Goal: Use online tool/utility: Use online tool/utility

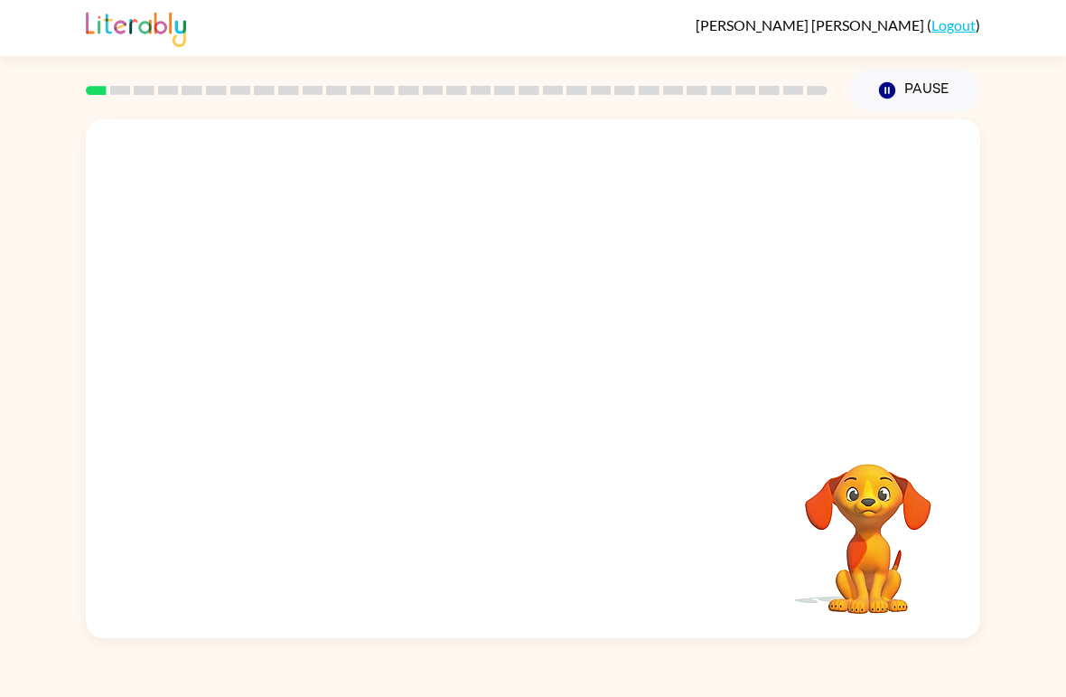
click at [33, 498] on div "Your browser must support playing .mp4 files to use Literably. Please try using…" at bounding box center [533, 374] width 1066 height 527
click at [559, 360] on button "button" at bounding box center [533, 388] width 116 height 66
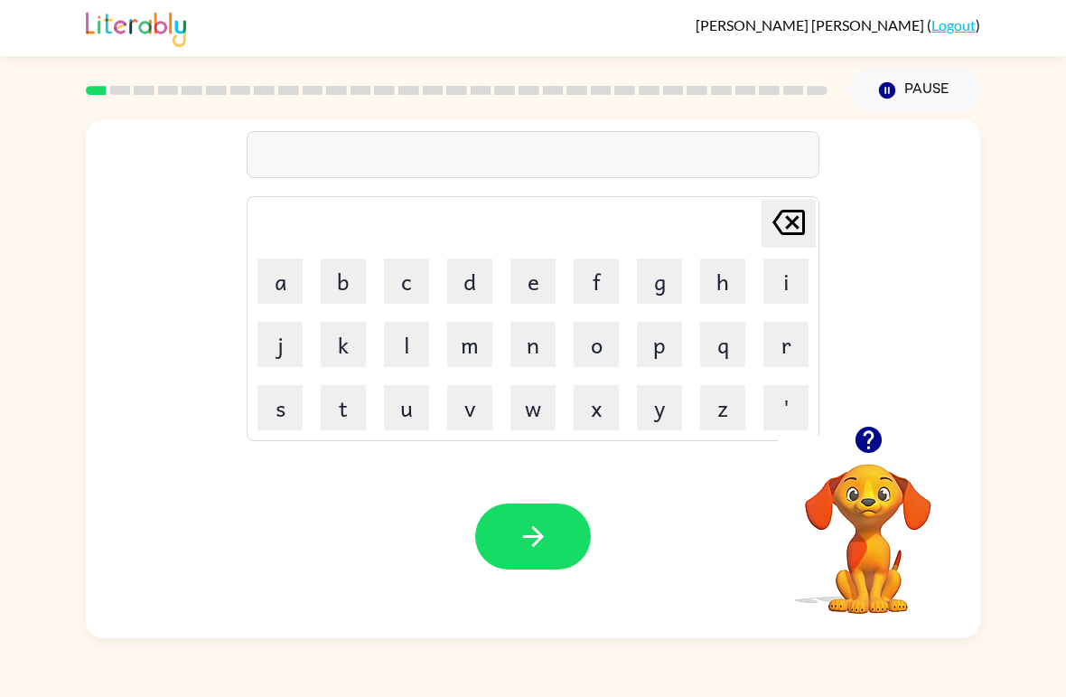
click at [663, 340] on button "p" at bounding box center [659, 344] width 45 height 45
click at [275, 263] on button "a" at bounding box center [280, 280] width 45 height 45
click at [456, 278] on button "d" at bounding box center [469, 280] width 45 height 45
click at [518, 537] on icon "button" at bounding box center [534, 537] width 32 height 32
click at [669, 351] on button "p" at bounding box center [659, 344] width 45 height 45
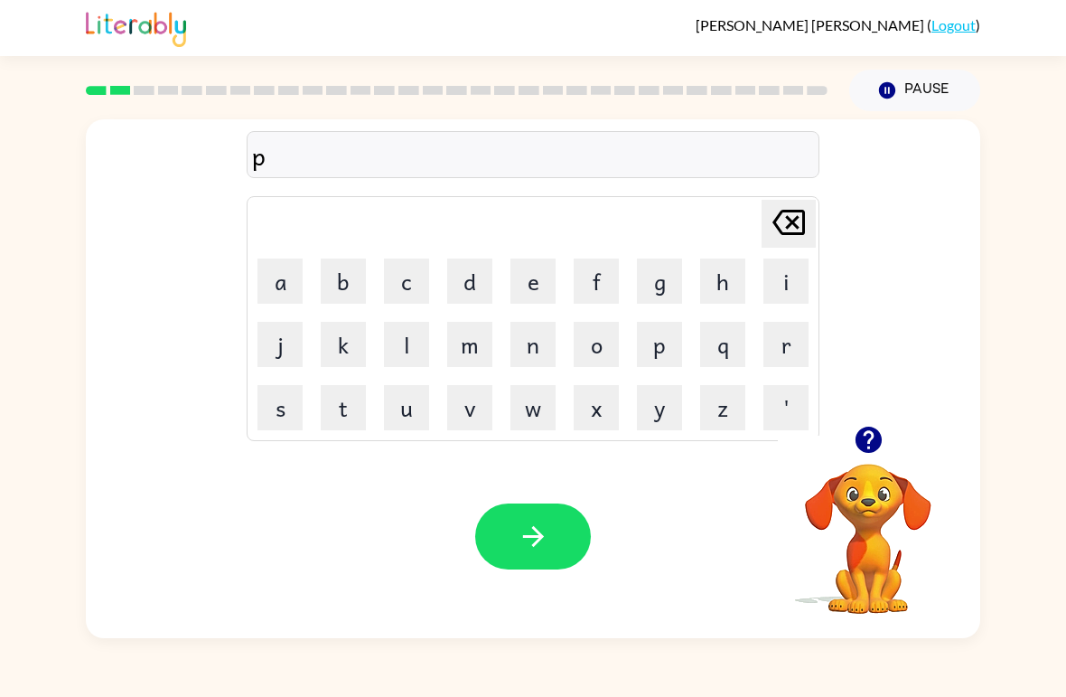
click at [290, 287] on button "a" at bounding box center [280, 280] width 45 height 45
click at [540, 414] on button "w" at bounding box center [533, 407] width 45 height 45
click at [552, 534] on button "button" at bounding box center [533, 536] width 116 height 66
click at [539, 344] on button "n" at bounding box center [533, 344] width 45 height 45
click at [598, 334] on button "o" at bounding box center [596, 344] width 45 height 45
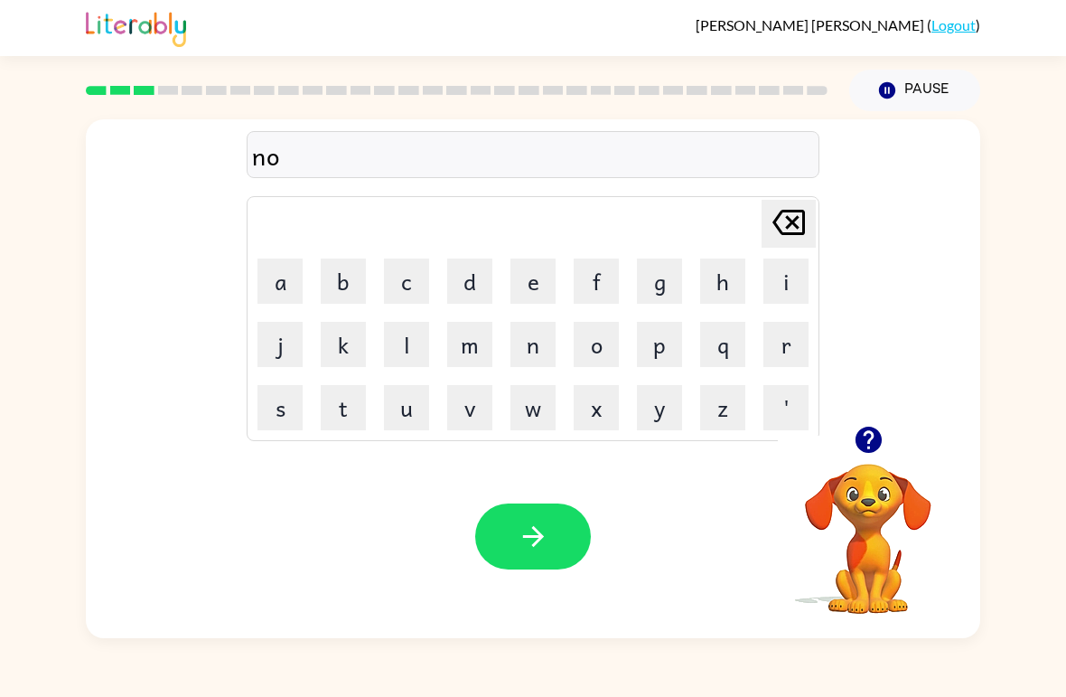
click at [740, 337] on button "r" at bounding box center [786, 344] width 45 height 45
click at [343, 418] on button "t" at bounding box center [343, 407] width 45 height 45
click at [724, 298] on button "h" at bounding box center [722, 280] width 45 height 45
click at [535, 549] on icon "button" at bounding box center [534, 537] width 32 height 32
click at [288, 405] on button "s" at bounding box center [280, 407] width 45 height 45
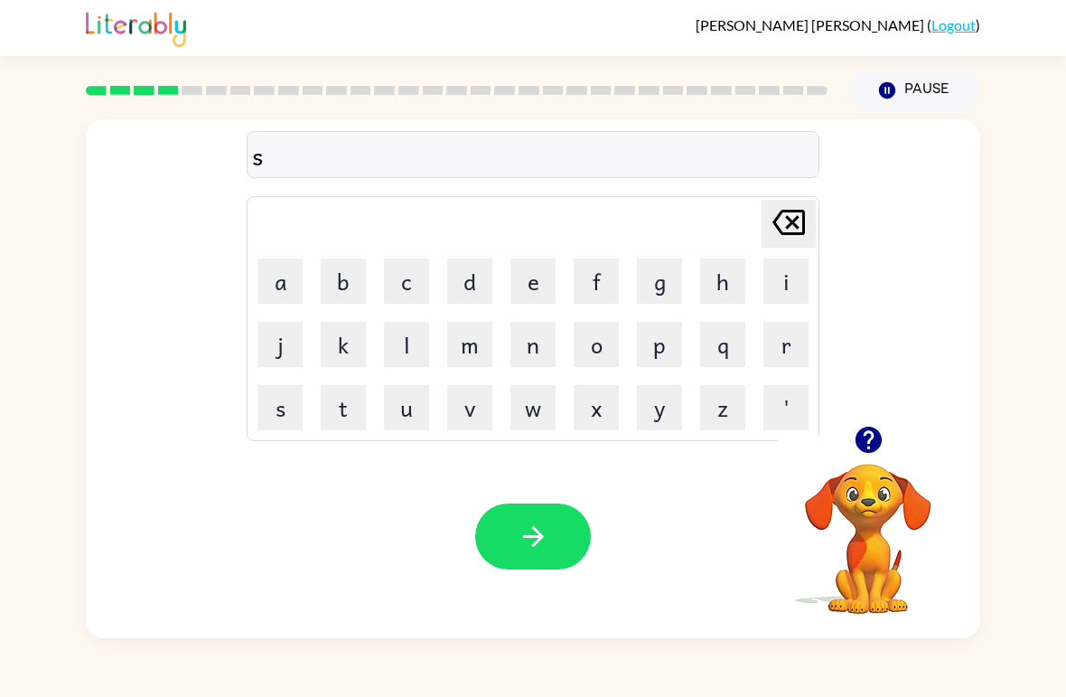
click at [531, 409] on button "w" at bounding box center [533, 407] width 45 height 45
click at [740, 286] on button "i" at bounding box center [786, 280] width 45 height 45
click at [478, 347] on button "m" at bounding box center [469, 344] width 45 height 45
click at [553, 521] on button "button" at bounding box center [533, 536] width 116 height 66
click at [290, 392] on button "s" at bounding box center [280, 407] width 45 height 45
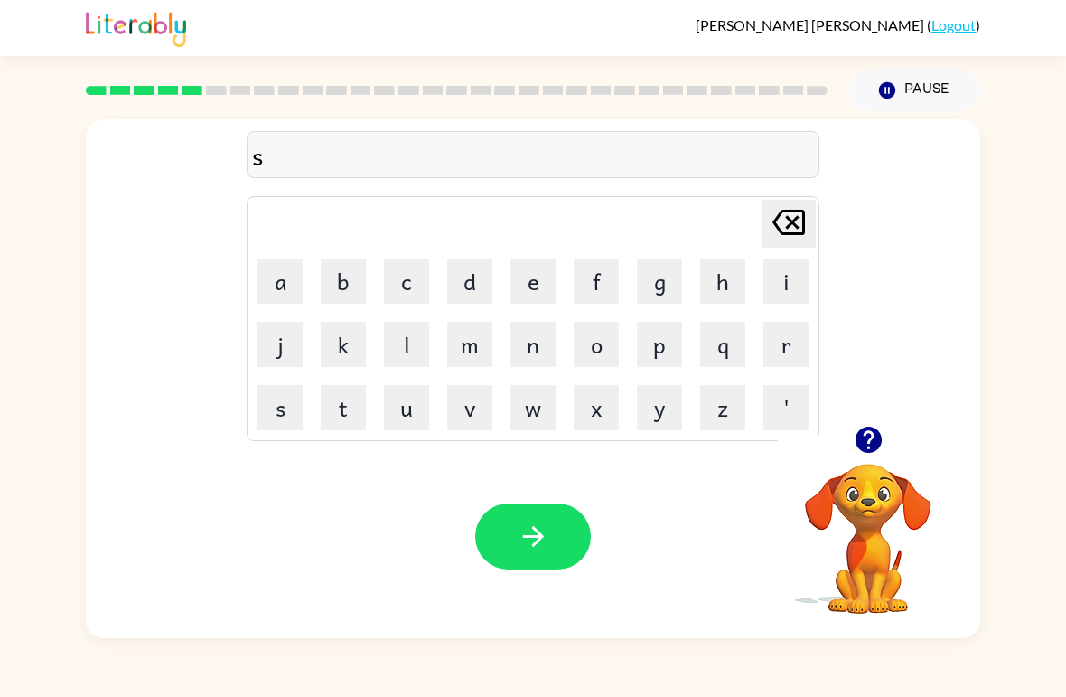
click at [418, 273] on button "c" at bounding box center [406, 280] width 45 height 45
click at [596, 355] on button "o" at bounding box center [596, 344] width 45 height 45
click at [407, 415] on button "u" at bounding box center [406, 407] width 45 height 45
click at [359, 420] on button "t" at bounding box center [343, 407] width 45 height 45
click at [540, 541] on icon "button" at bounding box center [532, 536] width 21 height 21
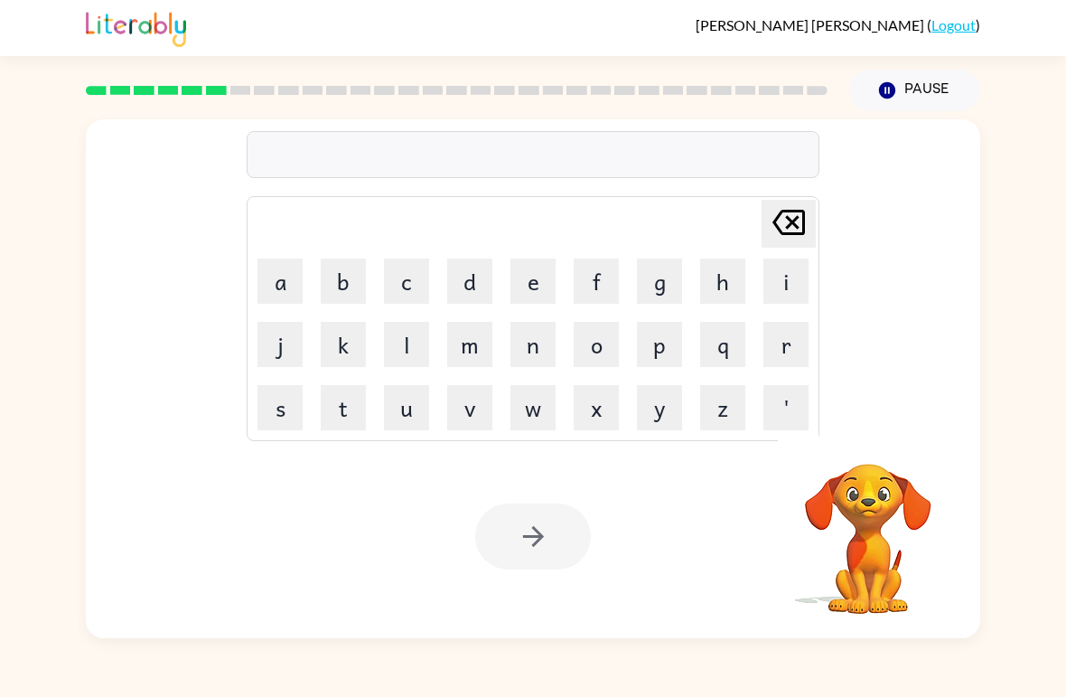
click at [283, 267] on button "a" at bounding box center [280, 280] width 45 height 45
click at [740, 279] on button "i" at bounding box center [786, 280] width 45 height 45
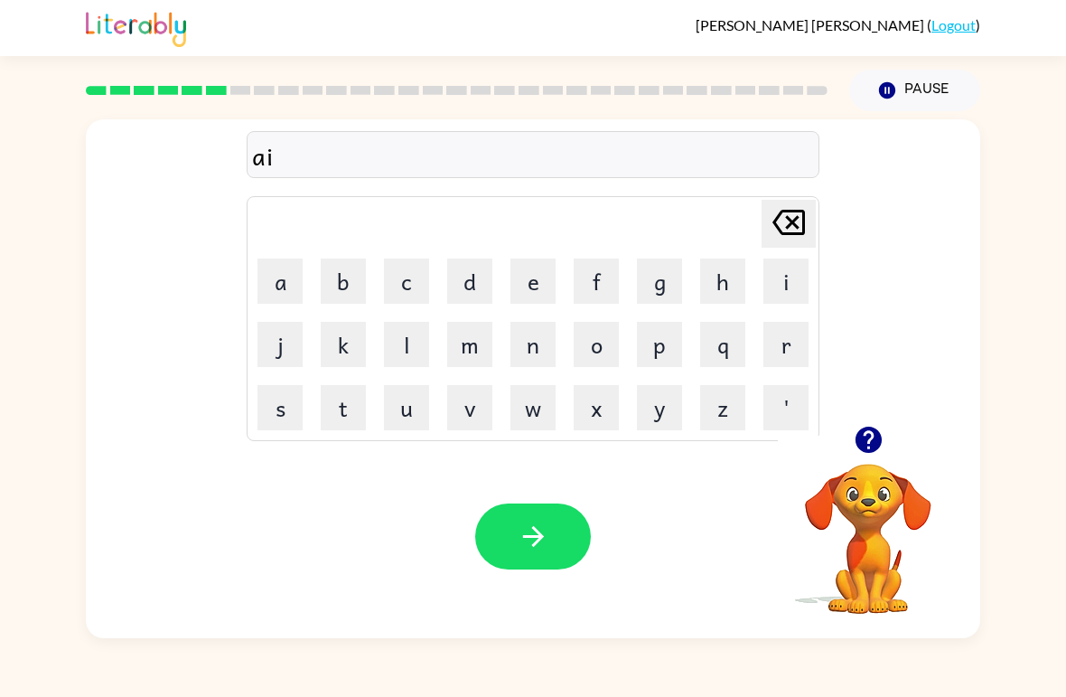
click at [467, 352] on button "m" at bounding box center [469, 344] width 45 height 45
click at [549, 568] on button "button" at bounding box center [533, 536] width 116 height 66
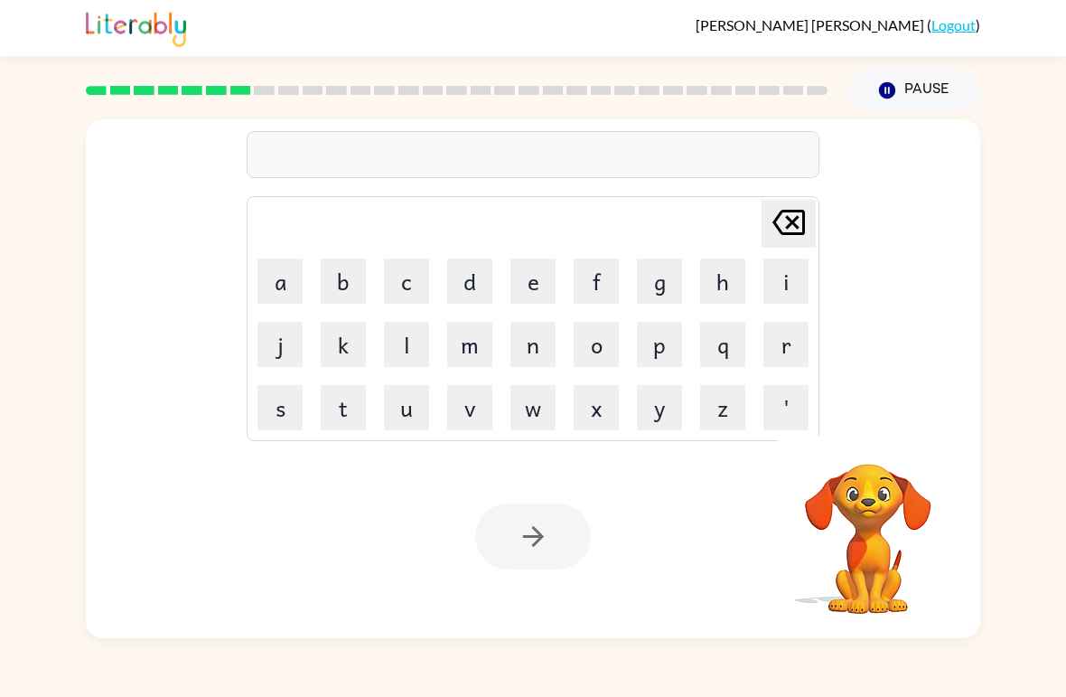
click at [293, 415] on button "s" at bounding box center [280, 407] width 45 height 45
click at [408, 275] on button "c" at bounding box center [406, 280] width 45 height 45
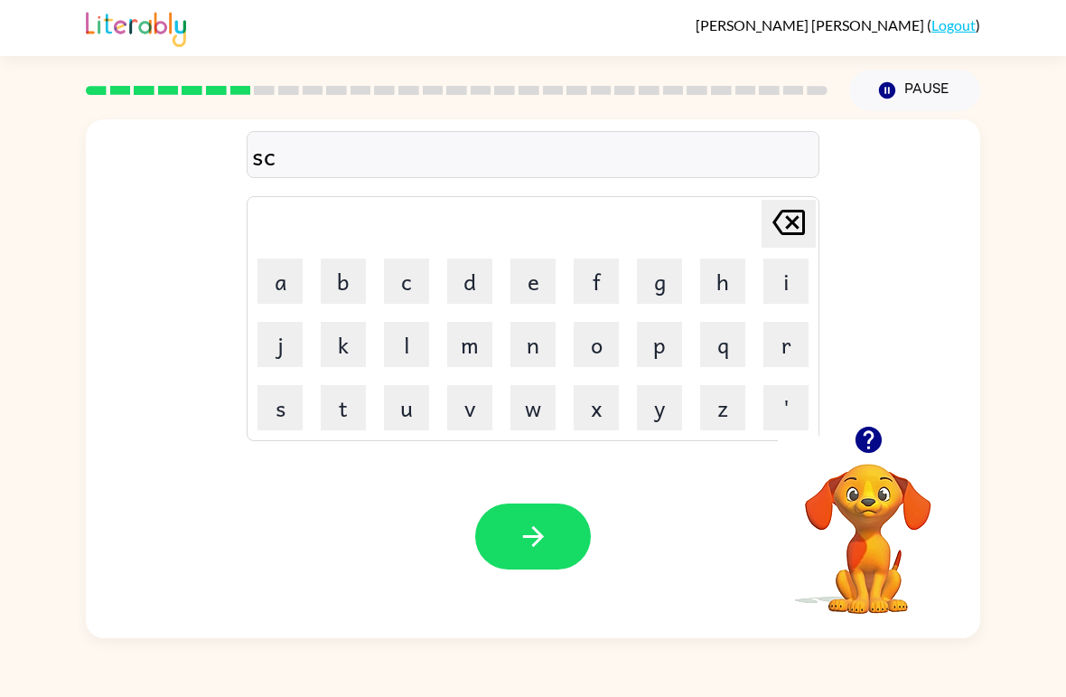
click at [353, 277] on button "b" at bounding box center [343, 280] width 45 height 45
click at [740, 226] on icon at bounding box center [789, 222] width 33 height 25
click at [740, 348] on button "r" at bounding box center [786, 344] width 45 height 45
click at [740, 295] on button "i" at bounding box center [786, 280] width 45 height 45
click at [361, 280] on button "b" at bounding box center [343, 280] width 45 height 45
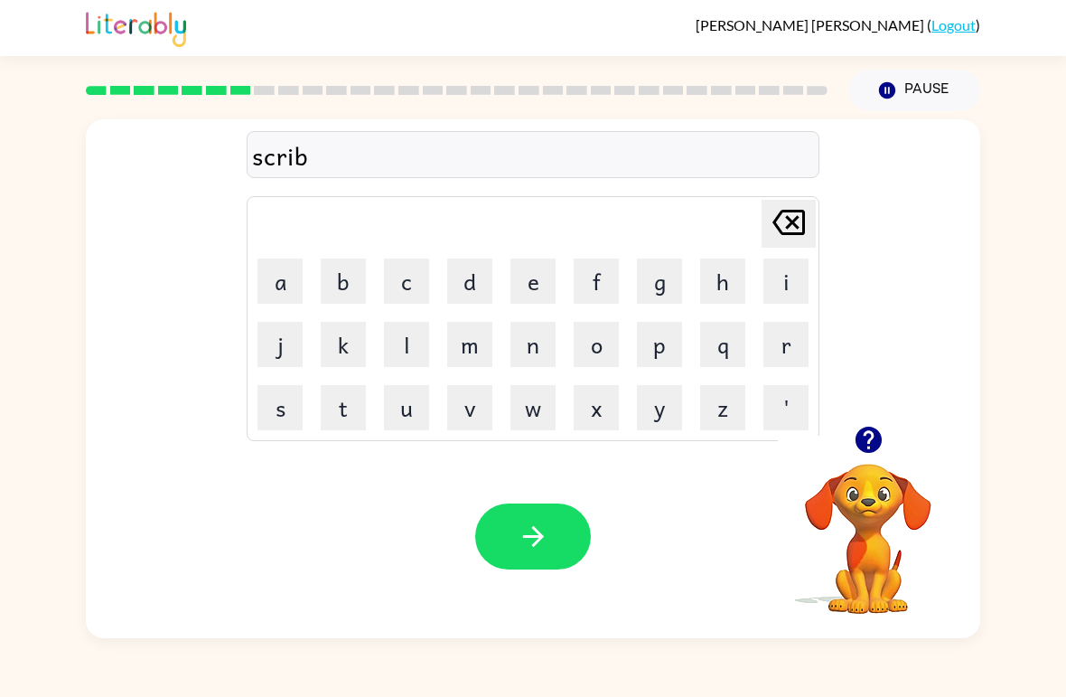
click at [351, 289] on button "b" at bounding box center [343, 280] width 45 height 45
click at [413, 343] on button "l" at bounding box center [406, 344] width 45 height 45
click at [542, 274] on button "e" at bounding box center [533, 280] width 45 height 45
click at [527, 531] on icon "button" at bounding box center [534, 537] width 32 height 32
click at [669, 284] on button "g" at bounding box center [659, 280] width 45 height 45
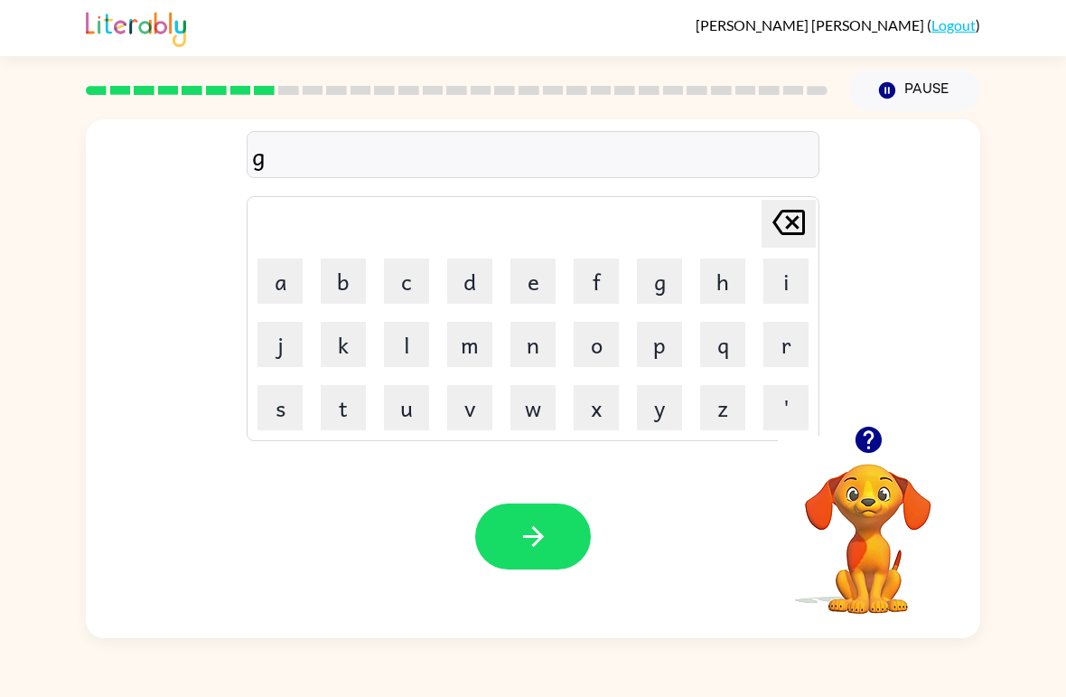
click at [740, 356] on button "r" at bounding box center [786, 344] width 45 height 45
click at [286, 294] on button "a" at bounding box center [280, 280] width 45 height 45
click at [668, 353] on button "p" at bounding box center [659, 344] width 45 height 45
click at [727, 283] on button "h" at bounding box center [722, 280] width 45 height 45
click at [521, 544] on icon "button" at bounding box center [534, 537] width 32 height 32
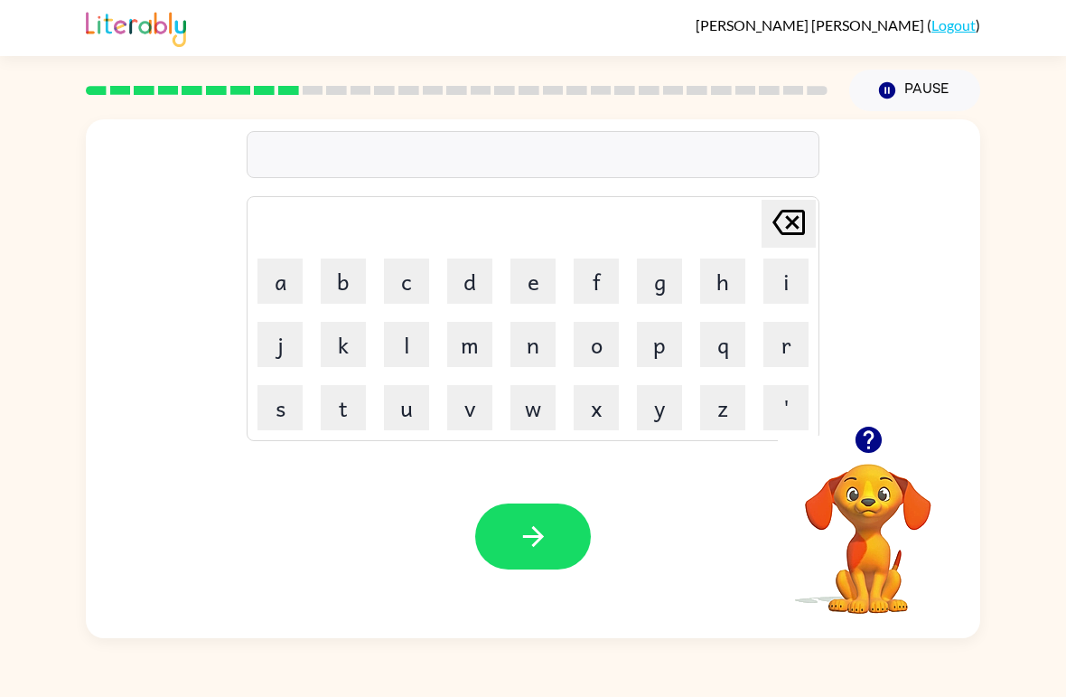
click at [664, 343] on button "p" at bounding box center [659, 344] width 45 height 45
click at [612, 361] on button "o" at bounding box center [596, 344] width 45 height 45
click at [740, 258] on button "i" at bounding box center [786, 280] width 45 height 45
click at [533, 350] on button "n" at bounding box center [533, 344] width 45 height 45
click at [339, 412] on button "t" at bounding box center [343, 407] width 45 height 45
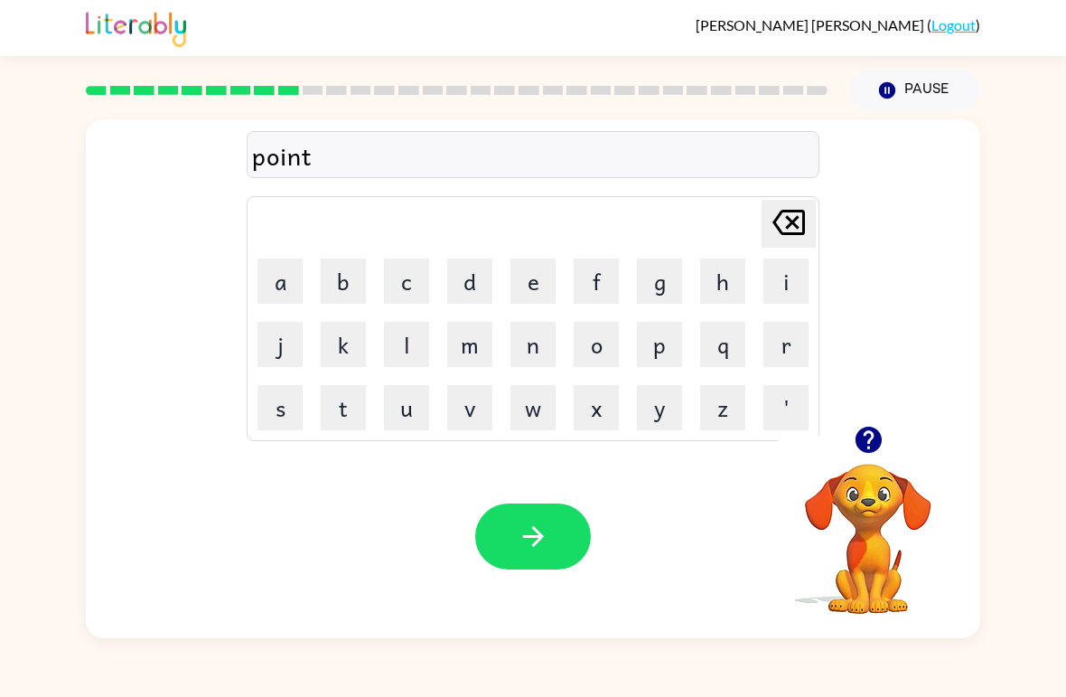
click at [295, 412] on button "s" at bounding box center [280, 407] width 45 height 45
click at [537, 543] on icon "button" at bounding box center [532, 536] width 21 height 21
click at [422, 407] on button "u" at bounding box center [406, 407] width 45 height 45
click at [546, 338] on button "n" at bounding box center [533, 344] width 45 height 45
click at [612, 273] on button "f" at bounding box center [596, 280] width 45 height 45
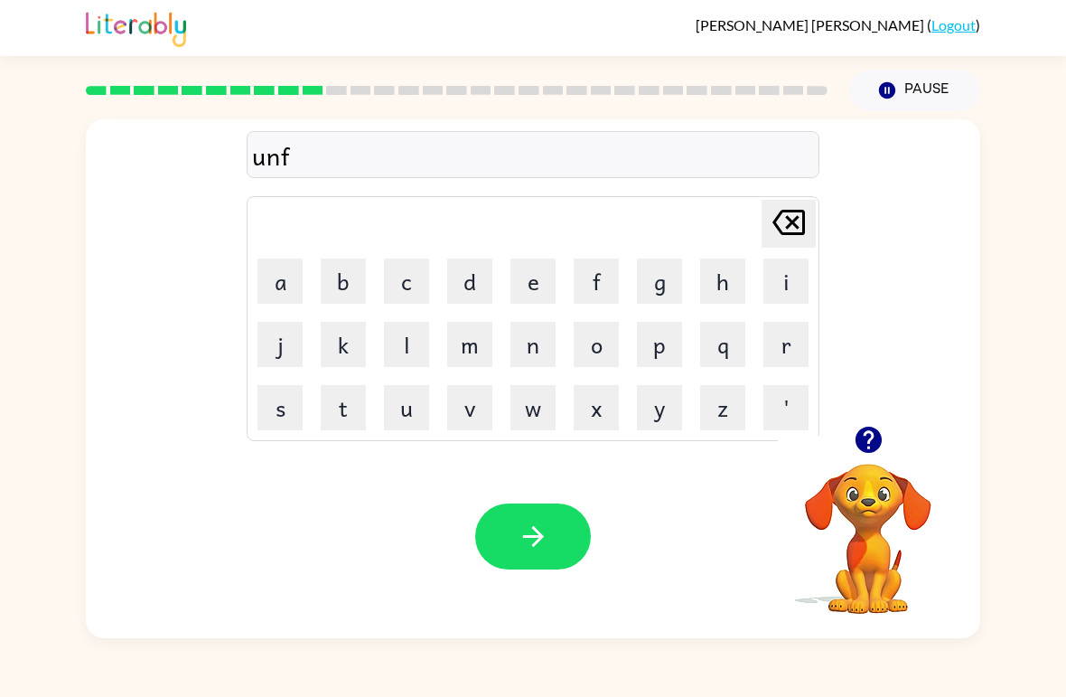
click at [599, 348] on button "o" at bounding box center [596, 344] width 45 height 45
click at [425, 337] on button "l" at bounding box center [406, 344] width 45 height 45
click at [484, 287] on button "d" at bounding box center [469, 280] width 45 height 45
click at [552, 511] on button "button" at bounding box center [533, 536] width 116 height 66
click at [355, 271] on button "b" at bounding box center [343, 280] width 45 height 45
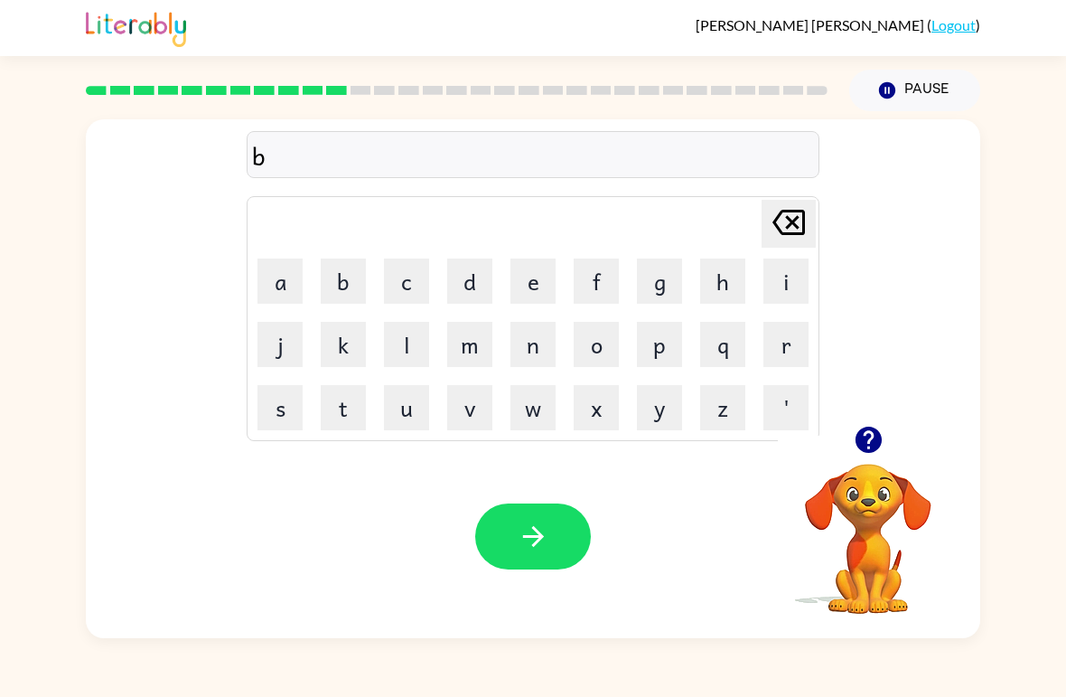
click at [740, 224] on icon "[PERSON_NAME] last character input" at bounding box center [788, 222] width 43 height 43
click at [471, 400] on button "v" at bounding box center [469, 407] width 45 height 45
click at [607, 342] on button "o" at bounding box center [596, 344] width 45 height 45
click at [343, 429] on button "t" at bounding box center [343, 407] width 45 height 45
click at [526, 286] on button "e" at bounding box center [533, 280] width 45 height 45
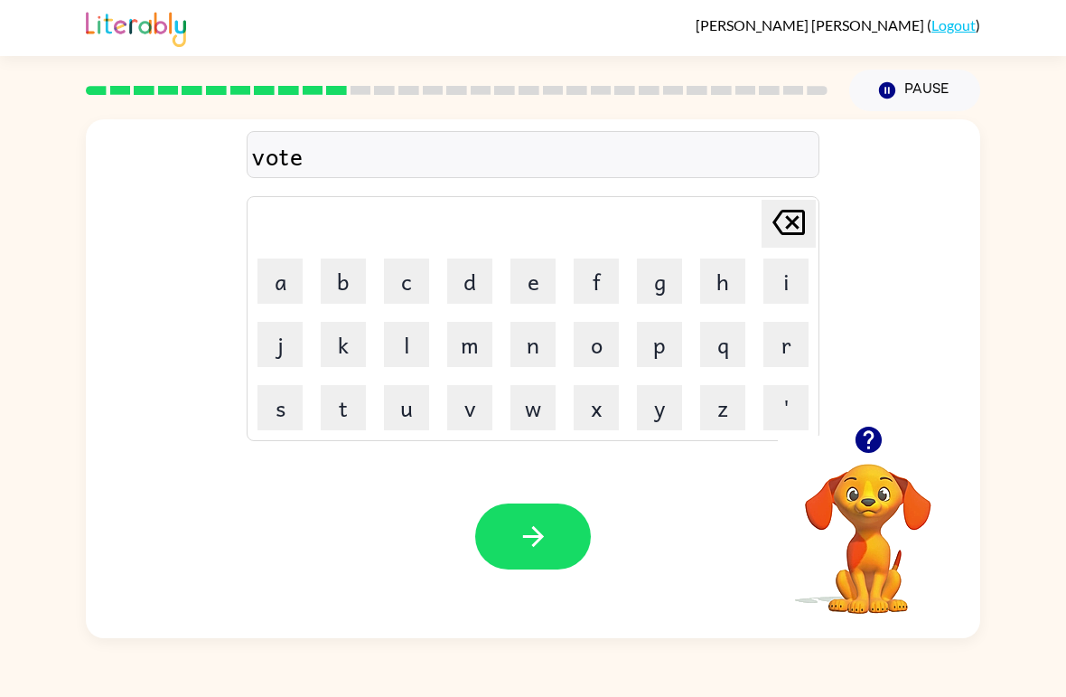
click at [559, 569] on button "button" at bounding box center [533, 536] width 116 height 66
click at [483, 335] on button "m" at bounding box center [469, 344] width 45 height 45
click at [740, 298] on button "i" at bounding box center [786, 280] width 45 height 45
click at [278, 417] on button "s" at bounding box center [280, 407] width 45 height 45
click at [345, 418] on button "t" at bounding box center [343, 407] width 45 height 45
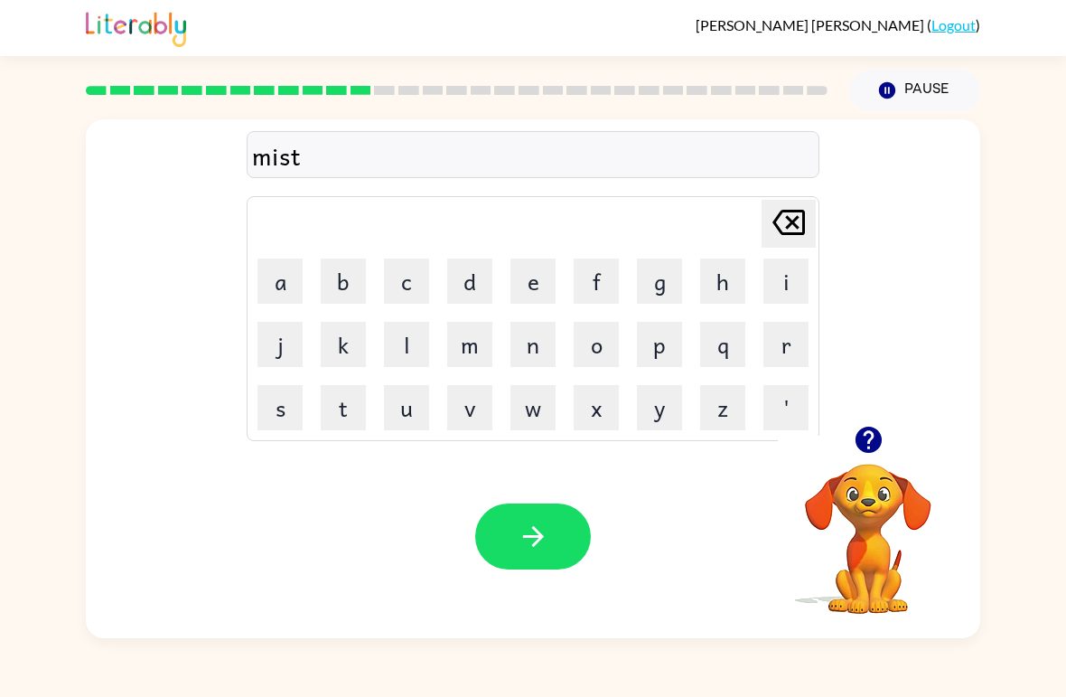
click at [284, 290] on button "a" at bounding box center [280, 280] width 45 height 45
click at [342, 346] on button "k" at bounding box center [343, 344] width 45 height 45
click at [544, 272] on button "e" at bounding box center [533, 280] width 45 height 45
click at [518, 553] on button "button" at bounding box center [533, 536] width 116 height 66
click at [334, 336] on button "k" at bounding box center [343, 344] width 45 height 45
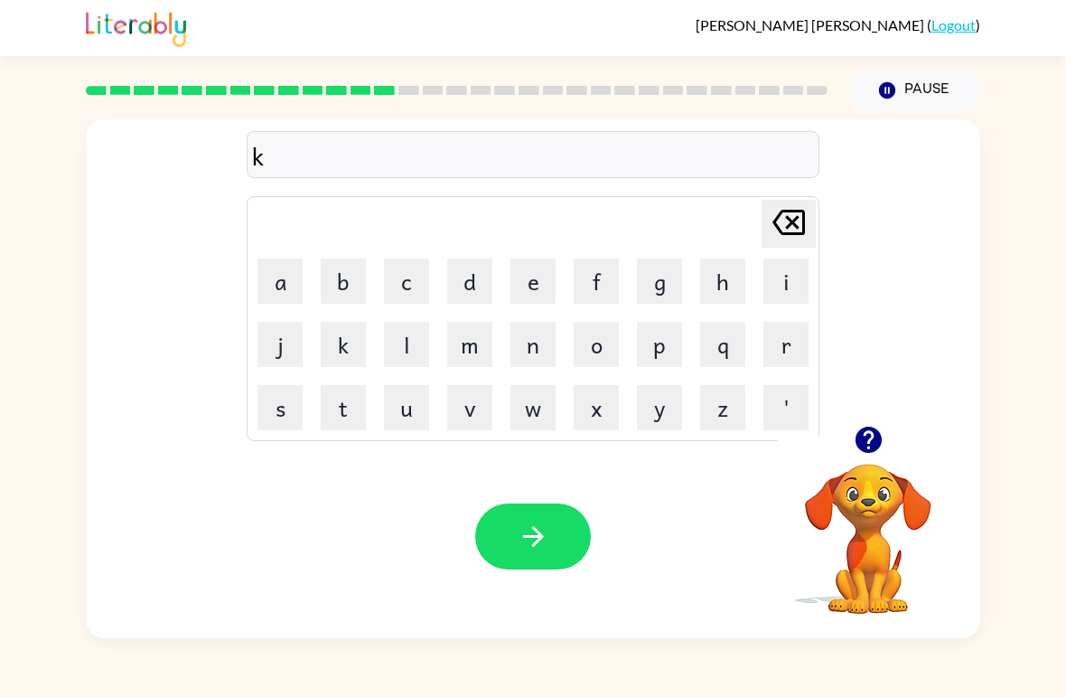
click at [740, 291] on button "i" at bounding box center [786, 280] width 45 height 45
click at [539, 349] on button "n" at bounding box center [533, 344] width 45 height 45
click at [466, 269] on button "d" at bounding box center [469, 280] width 45 height 45
click at [390, 362] on button "l" at bounding box center [406, 344] width 45 height 45
click at [675, 413] on button "y" at bounding box center [659, 407] width 45 height 45
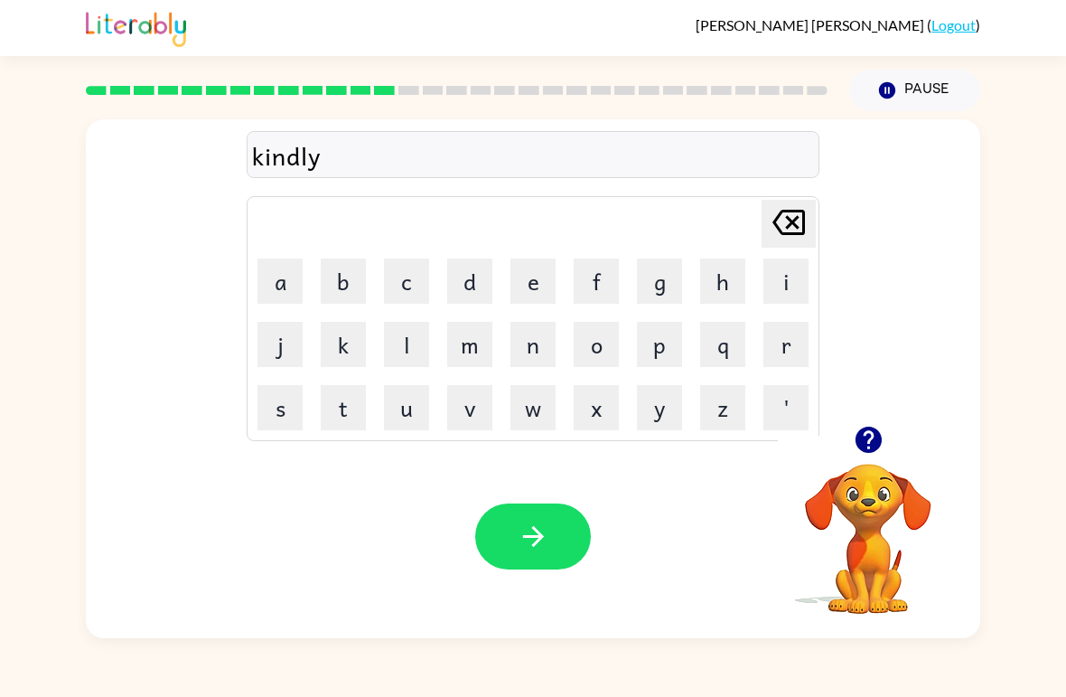
click at [543, 564] on button "button" at bounding box center [533, 536] width 116 height 66
click at [472, 272] on button "d" at bounding box center [469, 280] width 45 height 45
click at [545, 288] on button "e" at bounding box center [533, 280] width 45 height 45
click at [411, 332] on button "l" at bounding box center [406, 344] width 45 height 45
click at [289, 260] on button "a" at bounding box center [280, 280] width 45 height 45
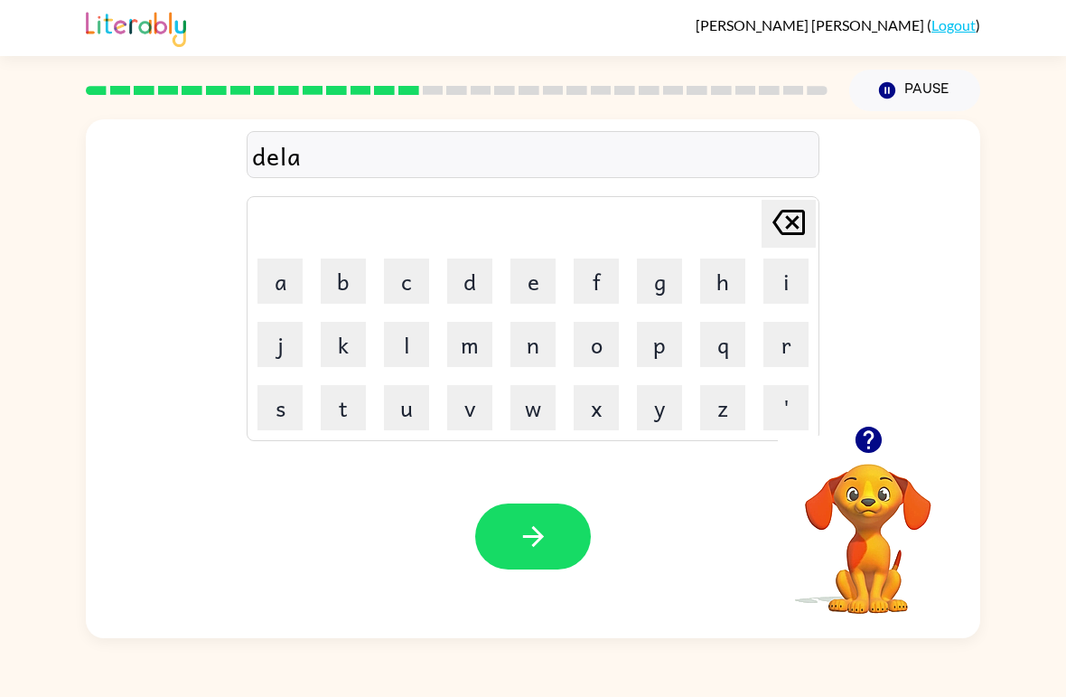
click at [665, 421] on button "y" at bounding box center [659, 407] width 45 height 45
click at [541, 524] on icon "button" at bounding box center [534, 537] width 32 height 32
click at [403, 260] on button "c" at bounding box center [406, 280] width 45 height 45
click at [611, 331] on button "o" at bounding box center [596, 344] width 45 height 45
click at [740, 350] on button "r" at bounding box center [786, 344] width 45 height 45
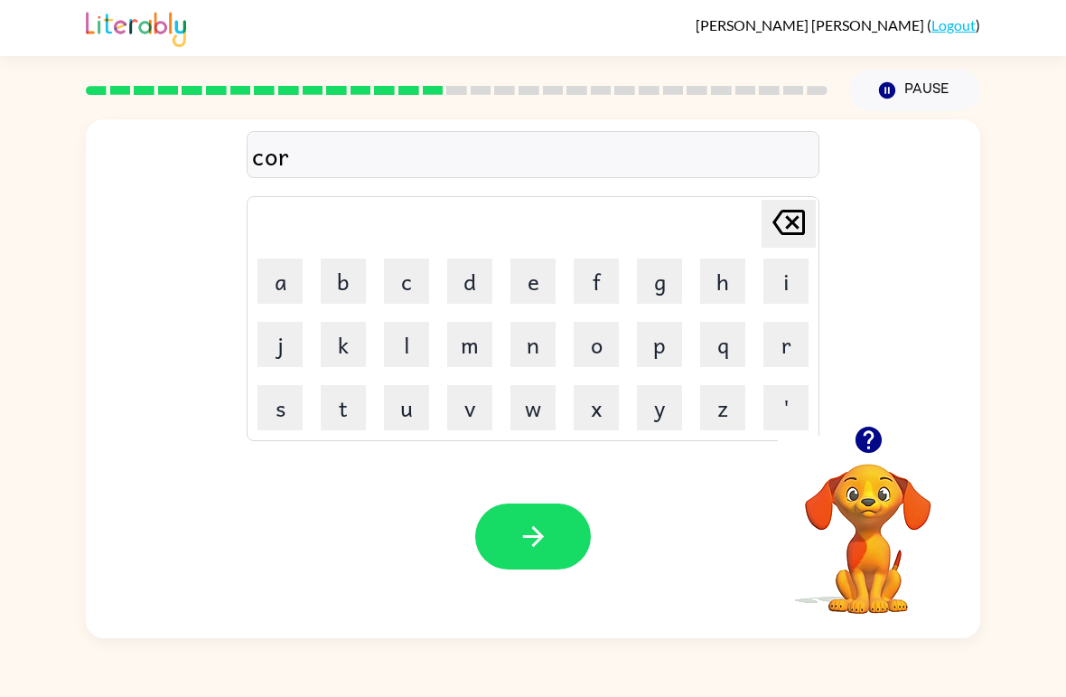
click at [477, 286] on button "d" at bounding box center [469, 280] width 45 height 45
click at [529, 541] on icon "button" at bounding box center [534, 537] width 32 height 32
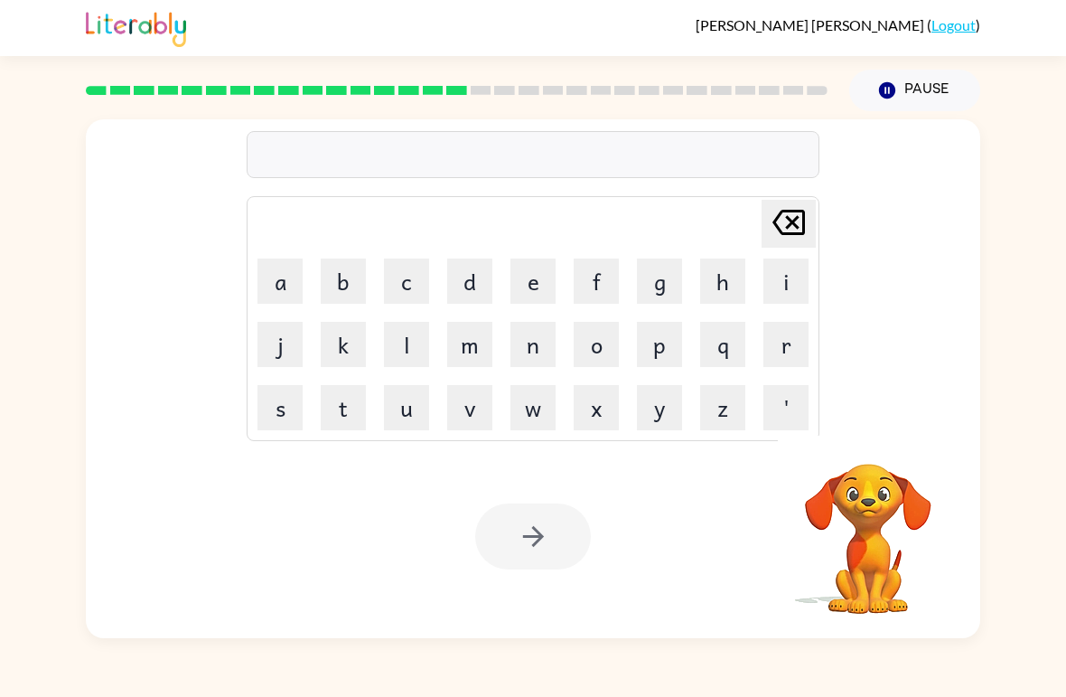
click at [723, 422] on button "z" at bounding box center [722, 407] width 45 height 45
click at [740, 245] on div "[PERSON_NAME] last character input" at bounding box center [788, 224] width 43 height 46
click at [653, 337] on button "p" at bounding box center [659, 344] width 45 height 45
click at [740, 233] on icon at bounding box center [789, 222] width 33 height 25
click at [740, 416] on button "z" at bounding box center [722, 407] width 45 height 45
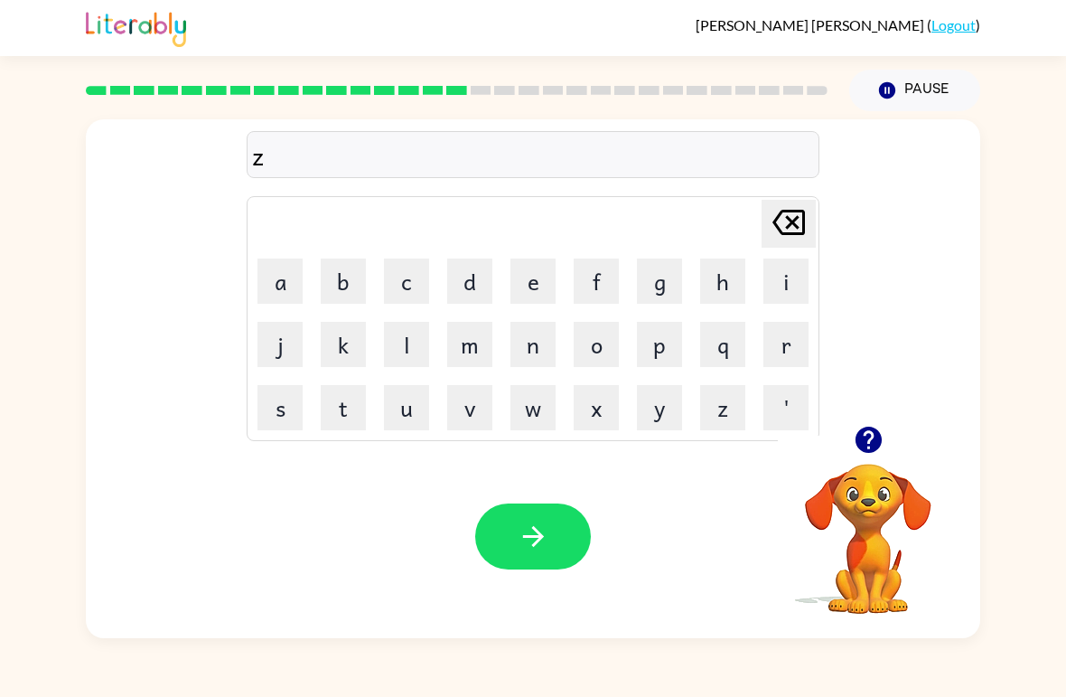
click at [740, 280] on button "i" at bounding box center [786, 280] width 45 height 45
click at [679, 342] on button "p" at bounding box center [659, 344] width 45 height 45
click at [549, 535] on icon "button" at bounding box center [534, 537] width 32 height 32
click at [485, 287] on button "d" at bounding box center [469, 280] width 45 height 45
click at [740, 344] on button "r" at bounding box center [786, 344] width 45 height 45
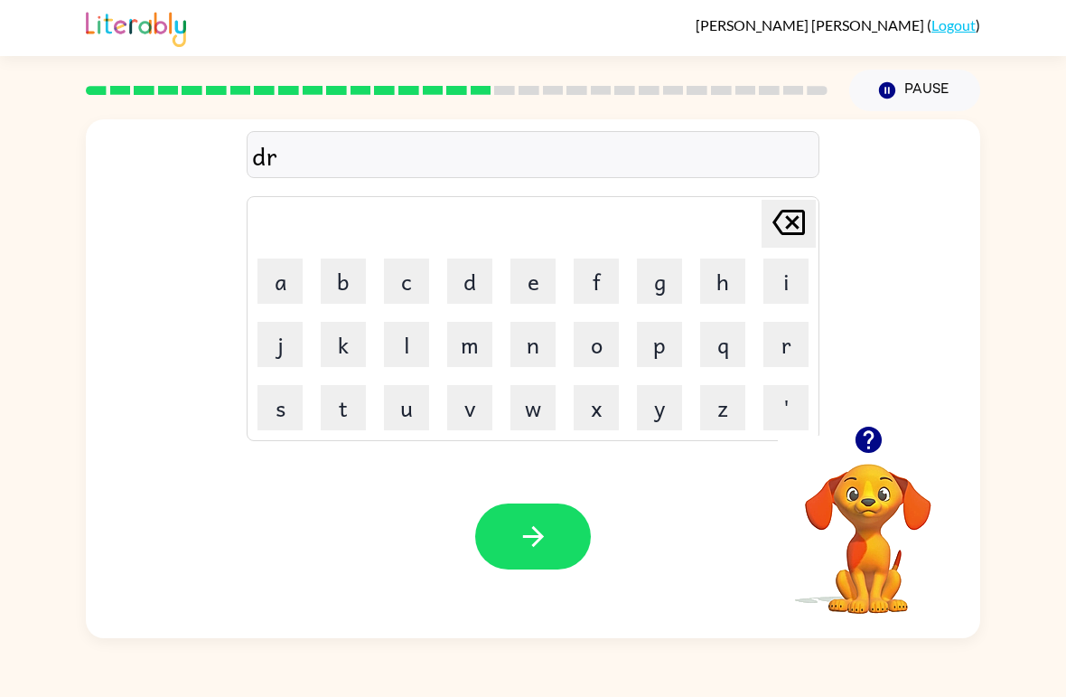
click at [593, 340] on button "o" at bounding box center [596, 344] width 45 height 45
click at [664, 332] on button "p" at bounding box center [659, 344] width 45 height 45
click at [653, 339] on button "p" at bounding box center [659, 344] width 45 height 45
click at [740, 286] on button "i" at bounding box center [786, 280] width 45 height 45
click at [534, 352] on button "n" at bounding box center [533, 344] width 45 height 45
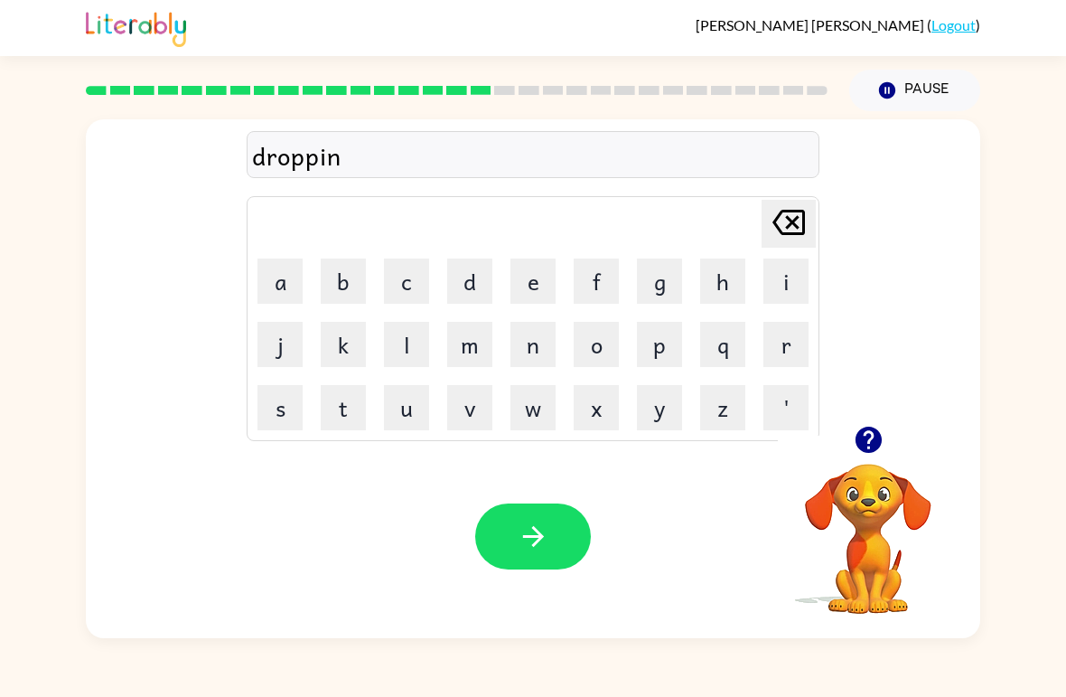
click at [670, 284] on button "g" at bounding box center [659, 280] width 45 height 45
click at [556, 514] on button "button" at bounding box center [533, 536] width 116 height 66
click at [730, 277] on button "h" at bounding box center [722, 280] width 45 height 45
click at [525, 289] on button "e" at bounding box center [533, 280] width 45 height 45
click at [740, 357] on button "r" at bounding box center [786, 344] width 45 height 45
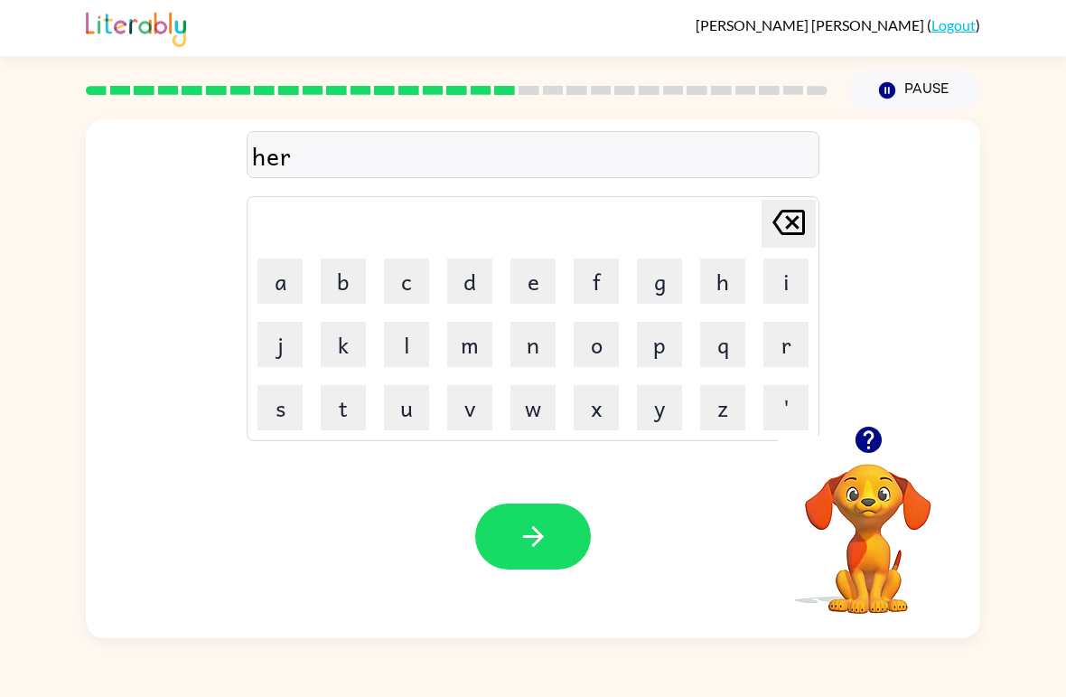
click at [545, 531] on icon "button" at bounding box center [534, 537] width 32 height 32
click at [740, 352] on button "r" at bounding box center [786, 344] width 45 height 45
click at [549, 267] on button "e" at bounding box center [533, 280] width 45 height 45
click at [301, 275] on button "a" at bounding box center [280, 280] width 45 height 45
click at [409, 295] on button "c" at bounding box center [406, 280] width 45 height 45
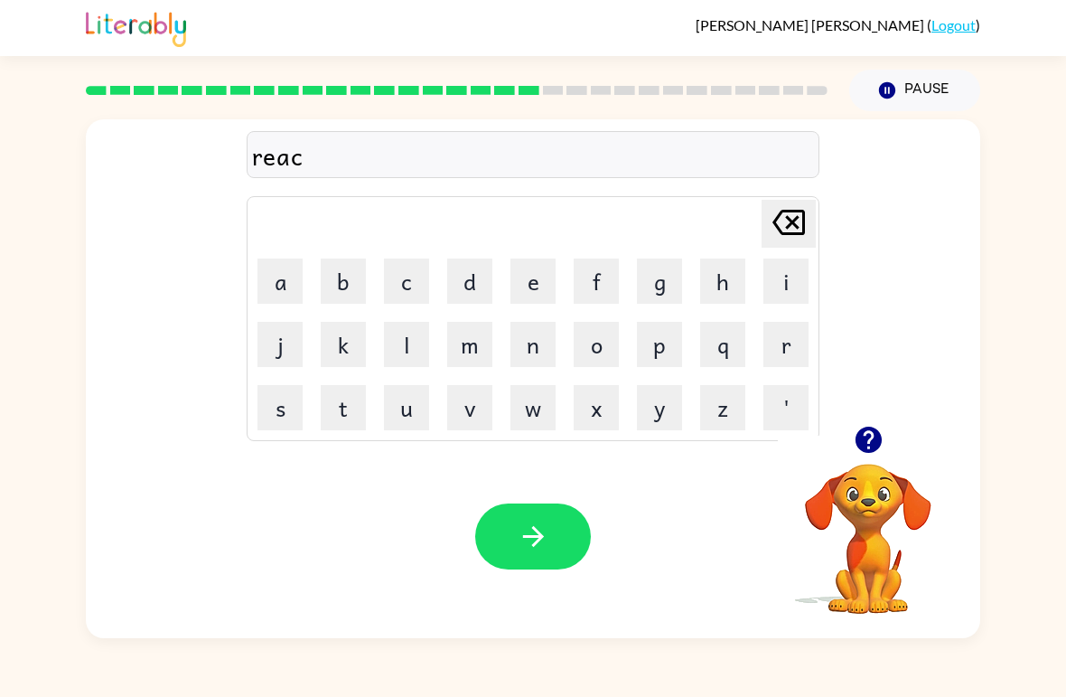
click at [740, 224] on icon "[PERSON_NAME] last character input" at bounding box center [788, 222] width 43 height 43
click at [358, 411] on button "t" at bounding box center [343, 407] width 45 height 45
click at [419, 259] on button "c" at bounding box center [406, 280] width 45 height 45
click at [727, 265] on button "h" at bounding box center [722, 280] width 45 height 45
click at [559, 545] on button "button" at bounding box center [533, 536] width 116 height 66
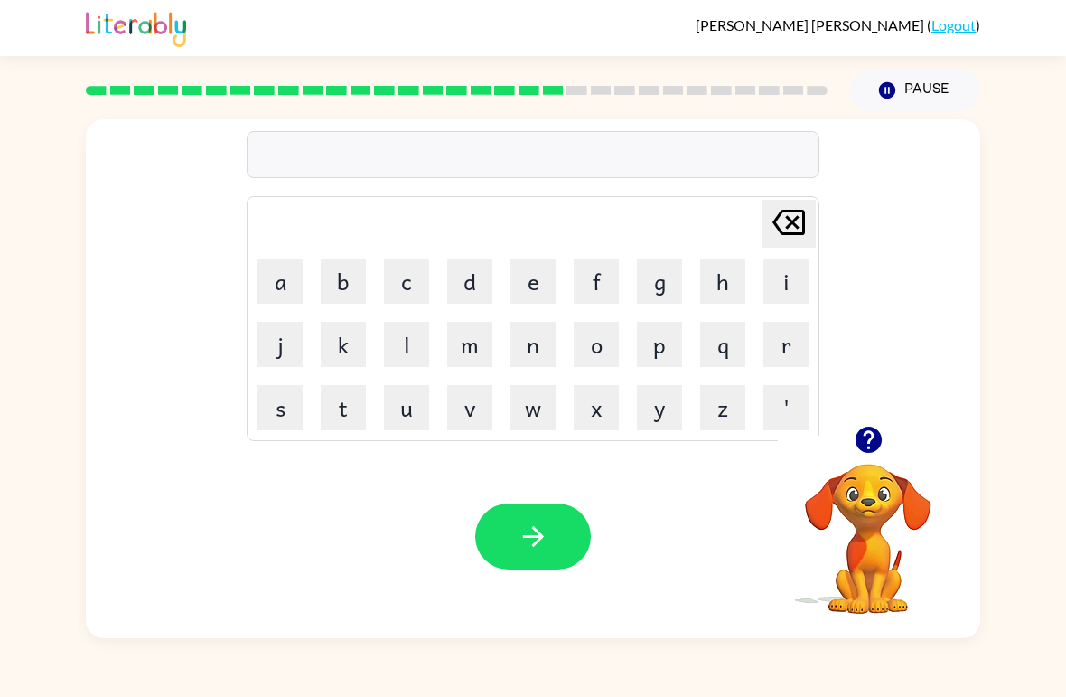
click at [660, 360] on button "p" at bounding box center [659, 344] width 45 height 45
click at [740, 298] on button "i" at bounding box center [786, 280] width 45 height 45
click at [521, 355] on button "n" at bounding box center [533, 344] width 45 height 45
click at [361, 420] on button "t" at bounding box center [343, 407] width 45 height 45
click at [548, 277] on button "e" at bounding box center [533, 280] width 45 height 45
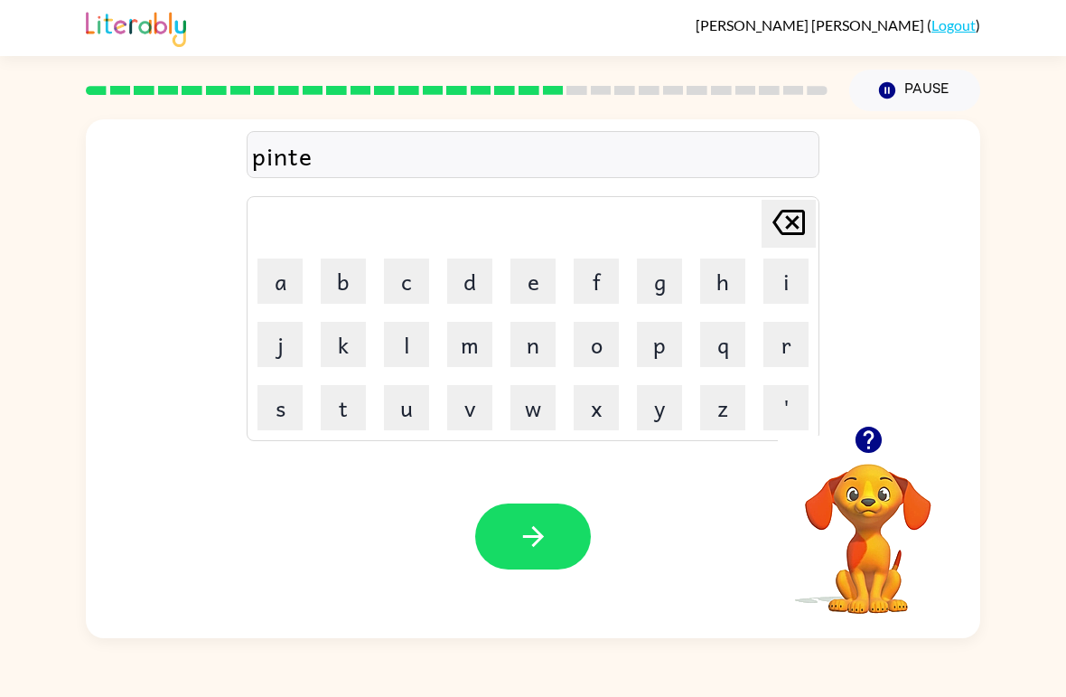
click at [469, 290] on button "d" at bounding box center [469, 280] width 45 height 45
click at [540, 546] on icon "button" at bounding box center [534, 537] width 32 height 32
click at [740, 344] on button "r" at bounding box center [786, 344] width 45 height 45
click at [740, 273] on button "i" at bounding box center [786, 280] width 45 height 45
click at [418, 284] on button "c" at bounding box center [406, 280] width 45 height 45
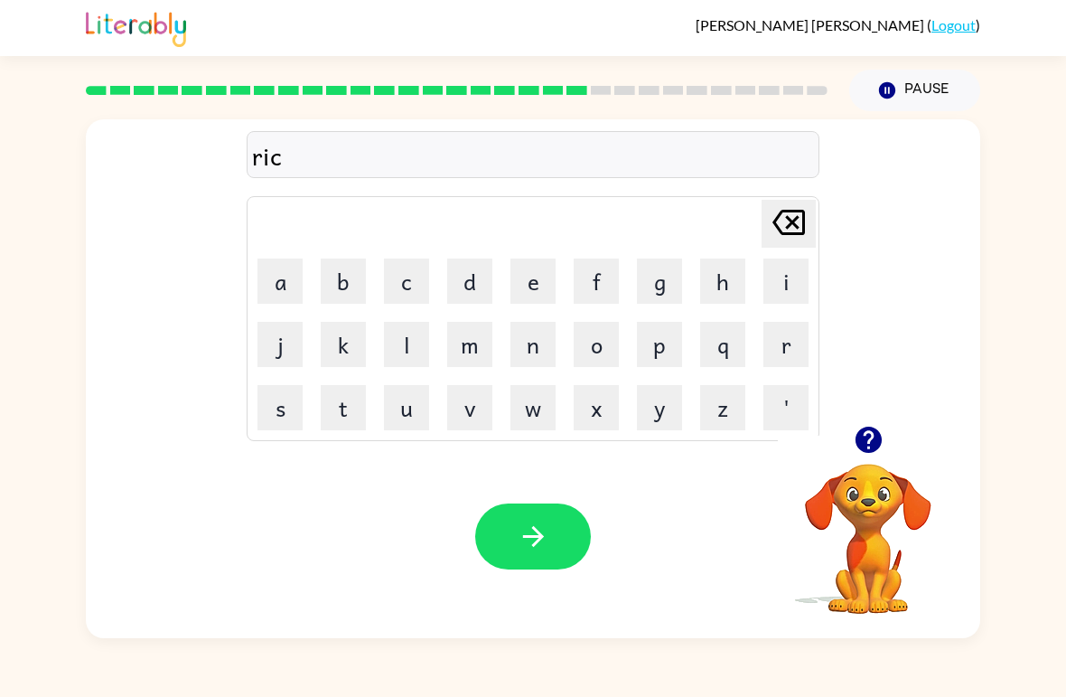
click at [528, 291] on button "e" at bounding box center [533, 280] width 45 height 45
click at [558, 527] on button "button" at bounding box center [533, 536] width 116 height 66
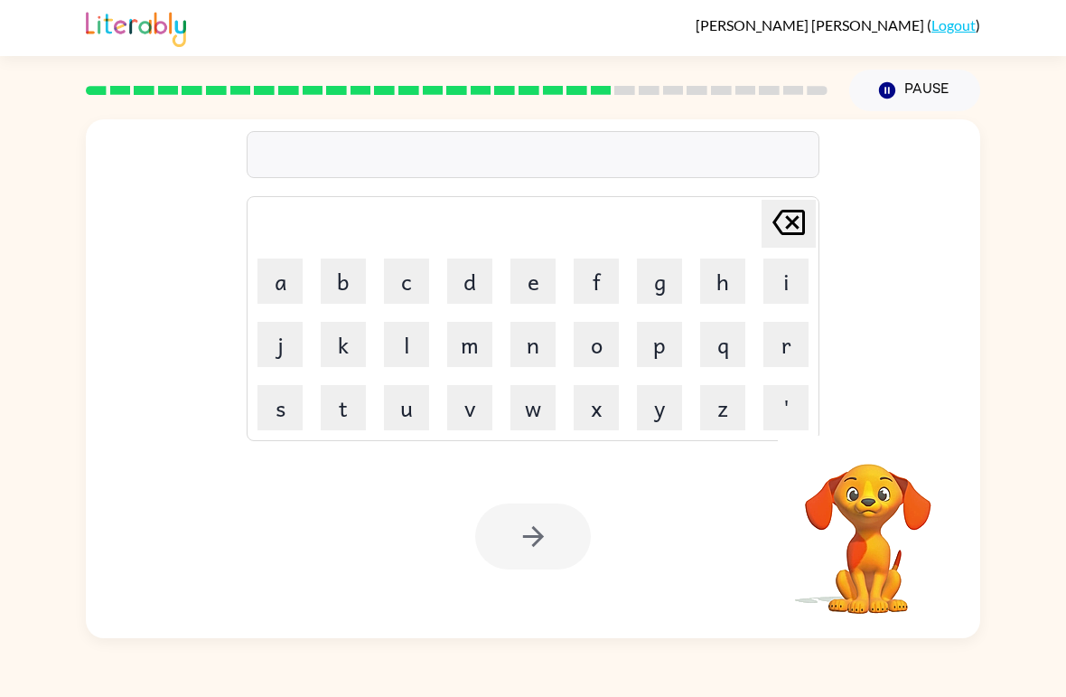
click at [740, 343] on button "r" at bounding box center [786, 344] width 45 height 45
click at [291, 299] on button "a" at bounding box center [280, 280] width 45 height 45
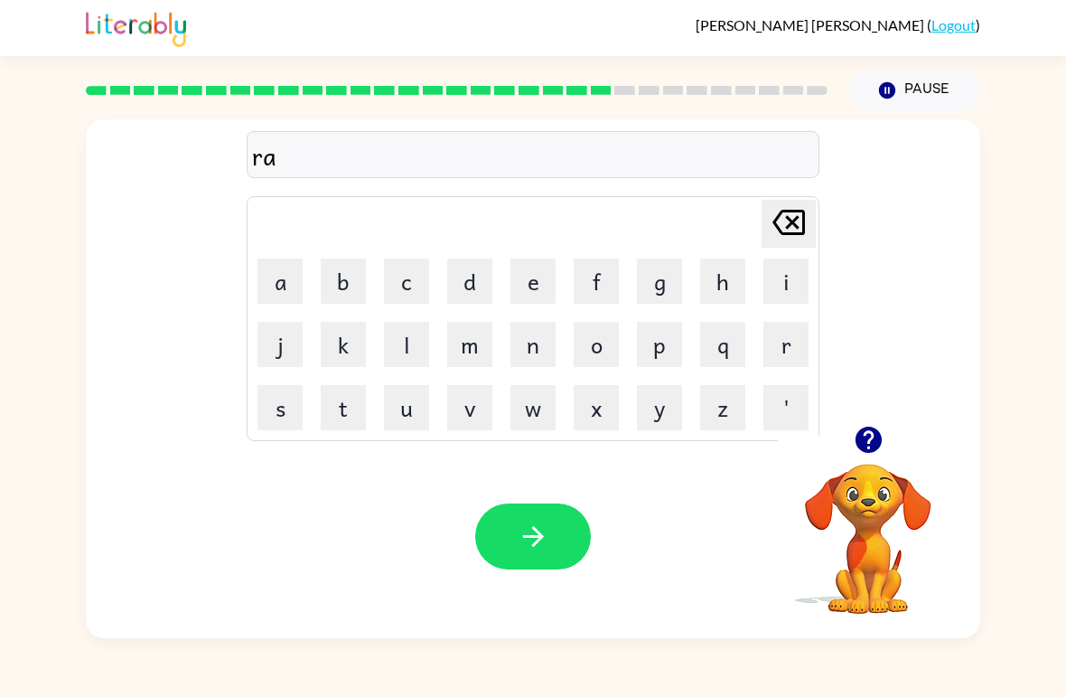
click at [740, 283] on button "i" at bounding box center [786, 280] width 45 height 45
click at [549, 356] on button "n" at bounding box center [533, 344] width 45 height 45
click at [416, 276] on button "c" at bounding box center [406, 280] width 45 height 45
click at [611, 338] on button "o" at bounding box center [596, 344] width 45 height 45
click at [286, 281] on button "a" at bounding box center [280, 280] width 45 height 45
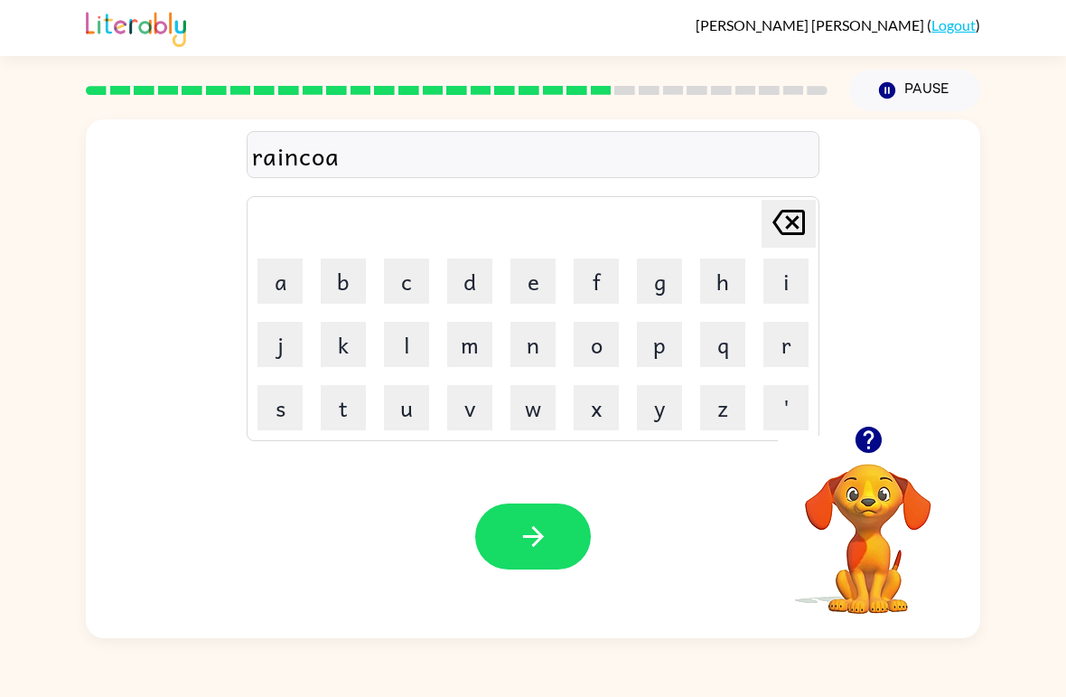
click at [352, 424] on button "t" at bounding box center [343, 407] width 45 height 45
click at [518, 564] on button "button" at bounding box center [533, 536] width 116 height 66
click at [740, 337] on button "r" at bounding box center [786, 344] width 45 height 45
click at [549, 277] on button "e" at bounding box center [533, 280] width 45 height 45
click at [483, 352] on button "m" at bounding box center [469, 344] width 45 height 45
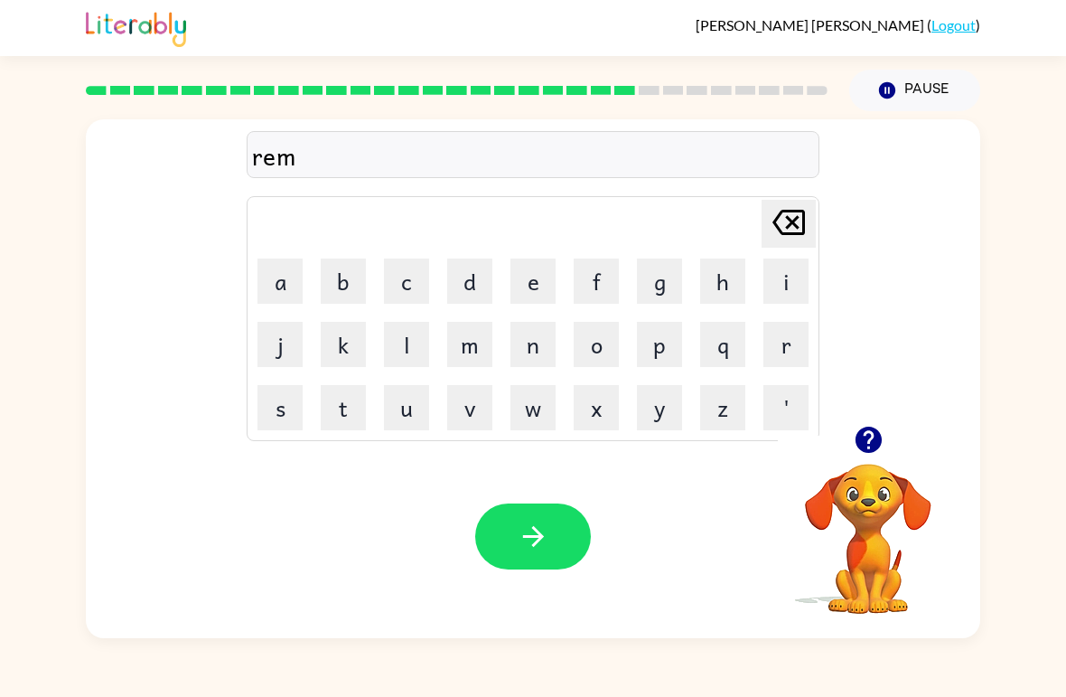
click at [275, 286] on button "a" at bounding box center [280, 280] width 45 height 45
click at [740, 336] on button "r" at bounding box center [786, 344] width 45 height 45
click at [364, 349] on button "k" at bounding box center [343, 344] width 45 height 45
click at [558, 544] on button "button" at bounding box center [533, 536] width 116 height 66
click at [299, 286] on button "a" at bounding box center [280, 280] width 45 height 45
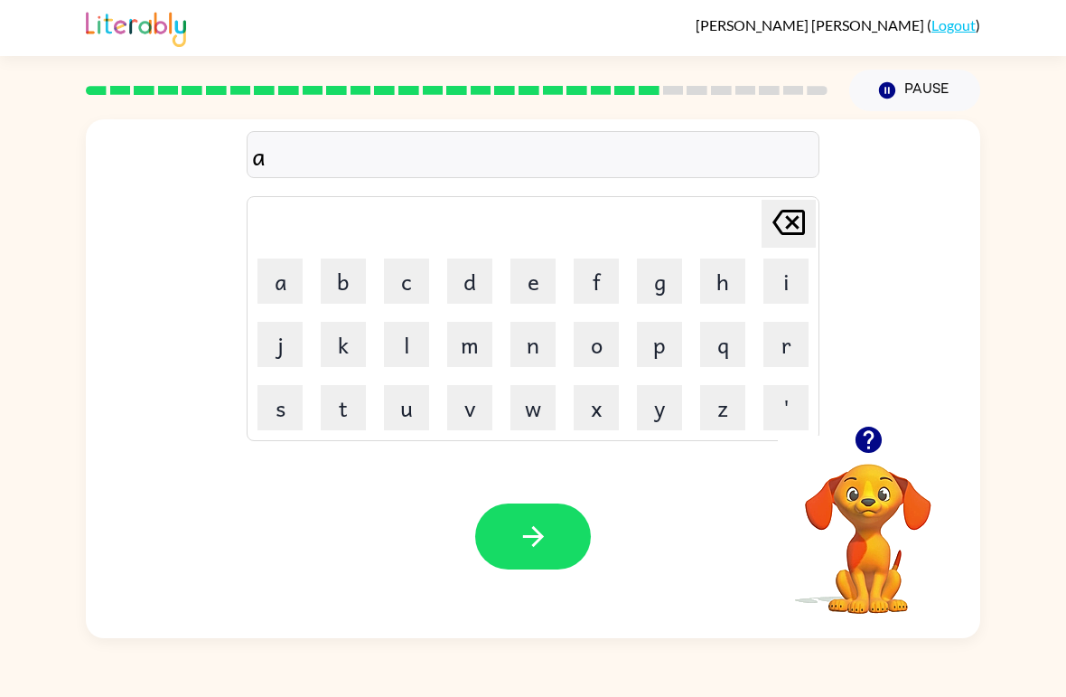
click at [483, 270] on button "d" at bounding box center [469, 280] width 45 height 45
click at [485, 405] on button "v" at bounding box center [469, 407] width 45 height 45
click at [286, 265] on button "a" at bounding box center [280, 280] width 45 height 45
click at [535, 352] on button "n" at bounding box center [533, 344] width 45 height 45
click at [410, 275] on button "c" at bounding box center [406, 280] width 45 height 45
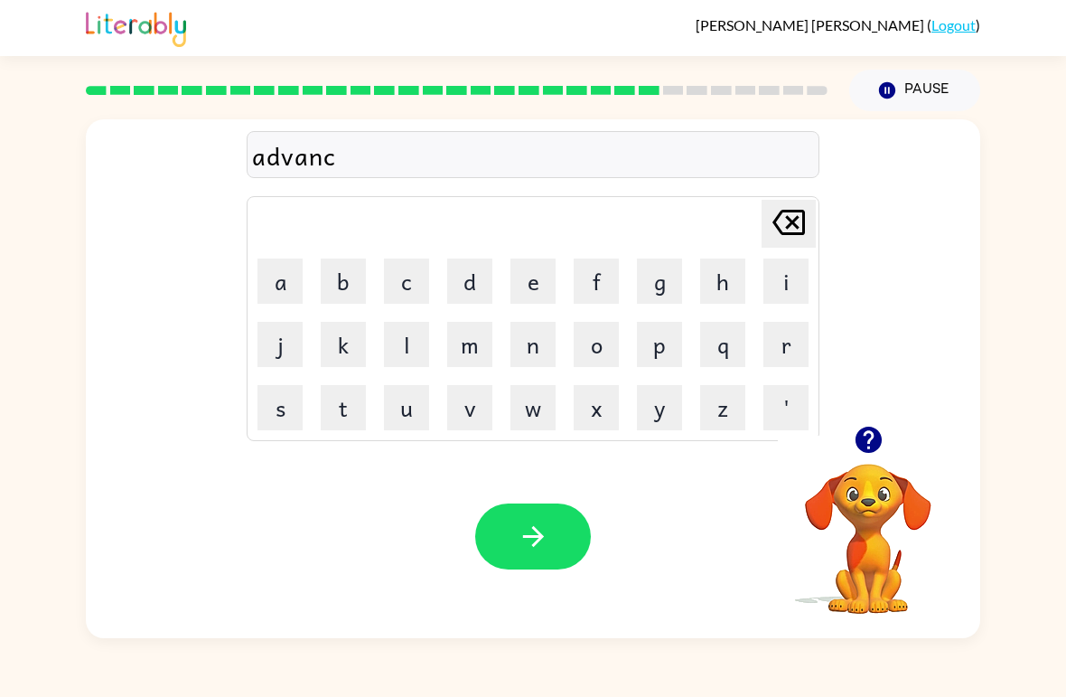
click at [740, 297] on button "i" at bounding box center [786, 280] width 45 height 45
click at [545, 363] on button "n" at bounding box center [533, 344] width 45 height 45
click at [670, 275] on button "g" at bounding box center [659, 280] width 45 height 45
click at [541, 541] on icon "button" at bounding box center [534, 537] width 32 height 32
click at [296, 421] on button "s" at bounding box center [280, 407] width 45 height 45
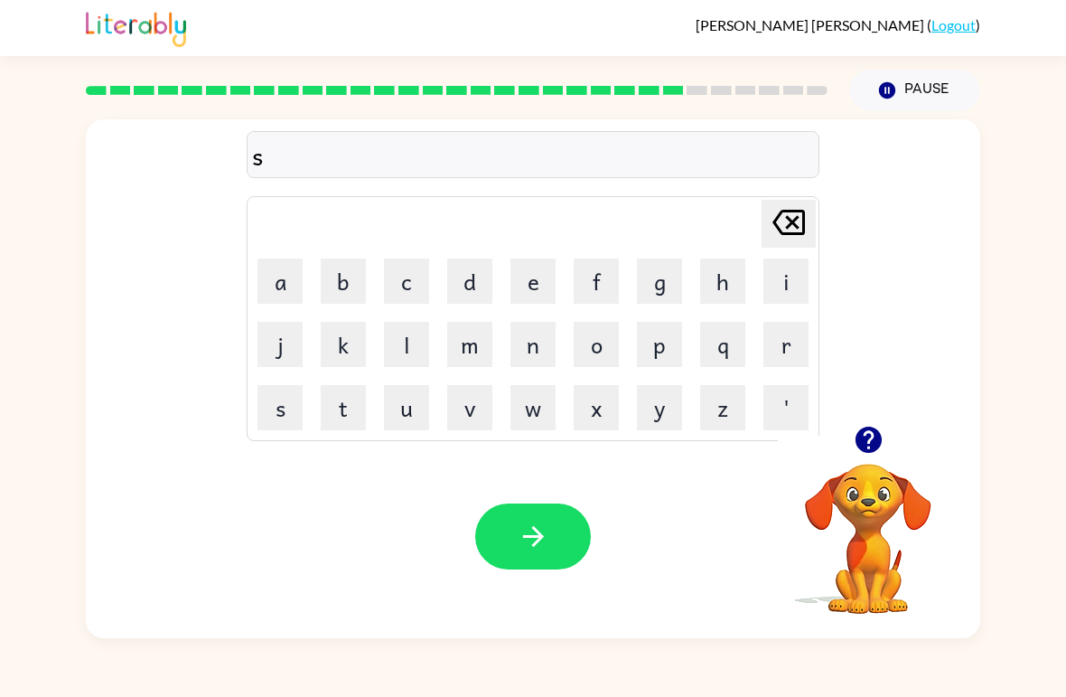
click at [427, 426] on button "u" at bounding box center [406, 407] width 45 height 45
click at [554, 334] on button "n" at bounding box center [533, 344] width 45 height 45
click at [415, 353] on button "l" at bounding box center [406, 344] width 45 height 45
click at [740, 285] on button "i" at bounding box center [786, 280] width 45 height 45
click at [358, 413] on button "t" at bounding box center [343, 407] width 45 height 45
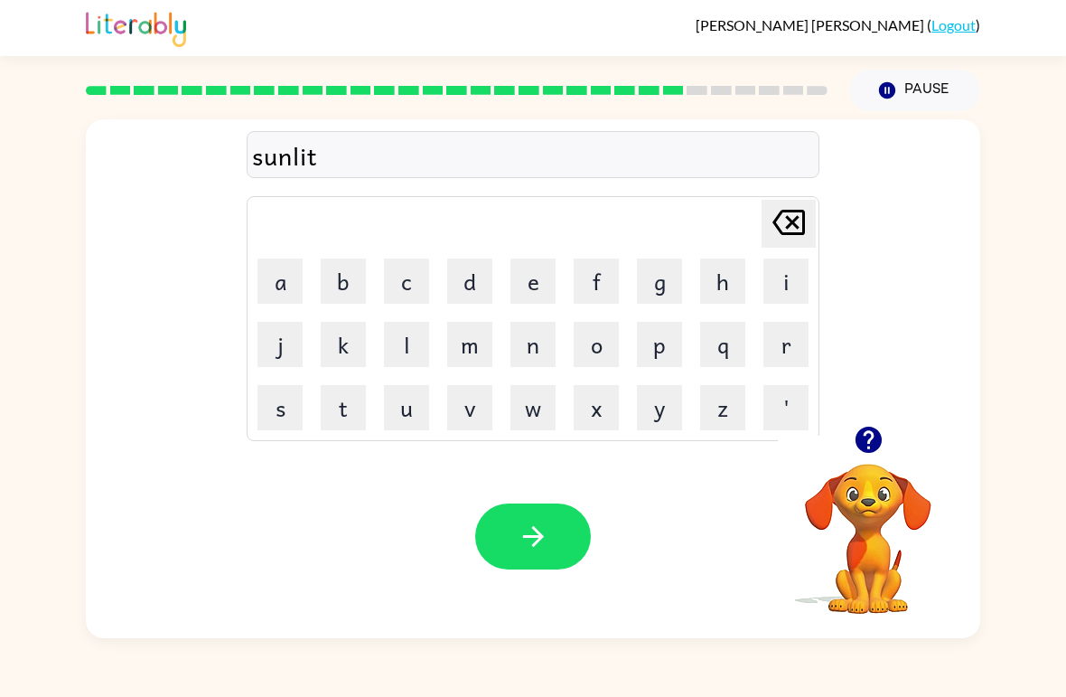
click at [540, 554] on button "button" at bounding box center [533, 536] width 116 height 66
click at [474, 288] on button "d" at bounding box center [469, 280] width 45 height 45
click at [540, 282] on button "e" at bounding box center [533, 280] width 45 height 45
click at [283, 414] on button "s" at bounding box center [280, 407] width 45 height 45
click at [422, 265] on button "c" at bounding box center [406, 280] width 45 height 45
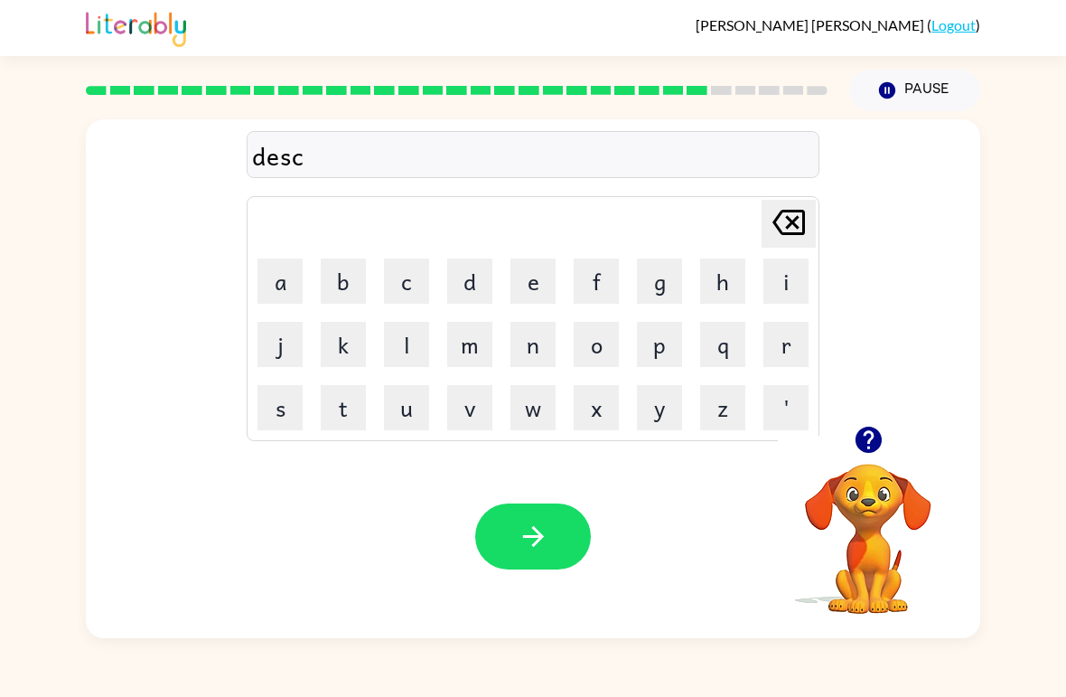
click at [594, 338] on button "o" at bounding box center [596, 344] width 45 height 45
click at [470, 415] on button "v" at bounding box center [469, 407] width 45 height 45
click at [553, 292] on button "e" at bounding box center [533, 280] width 45 height 45
click at [740, 332] on button "r" at bounding box center [786, 344] width 45 height 45
click at [544, 542] on icon "button" at bounding box center [534, 537] width 32 height 32
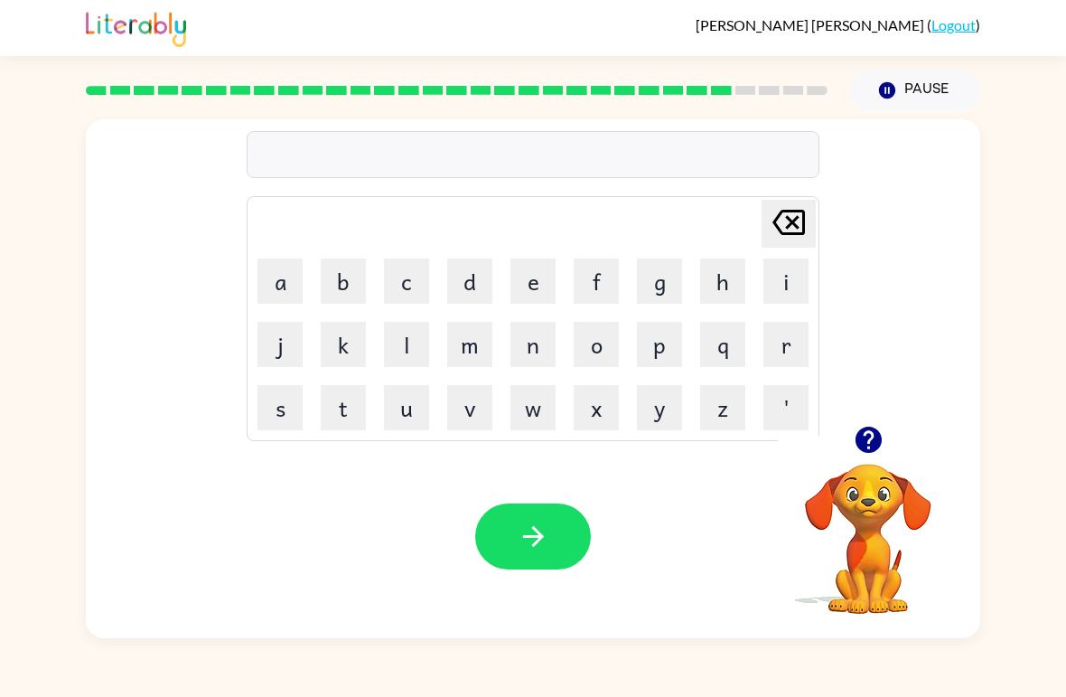
click at [476, 350] on button "m" at bounding box center [469, 344] width 45 height 45
click at [587, 344] on button "o" at bounding box center [596, 344] width 45 height 45
click at [289, 290] on button "a" at bounding box center [280, 280] width 45 height 45
click at [530, 327] on button "n" at bounding box center [533, 344] width 45 height 45
click at [520, 565] on button "button" at bounding box center [533, 536] width 116 height 66
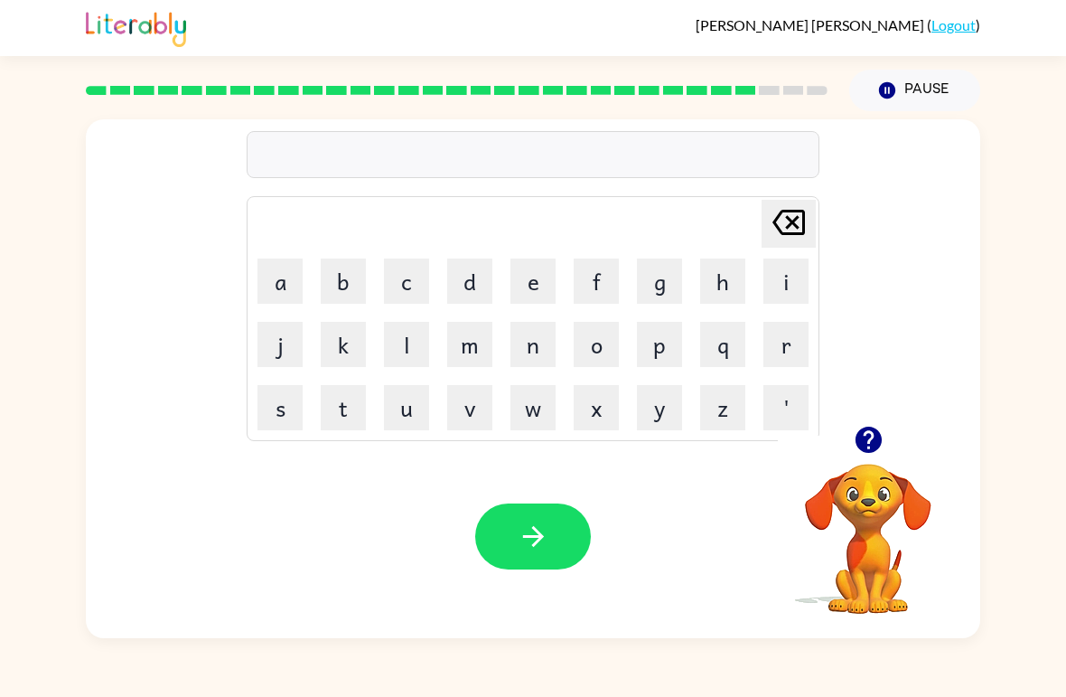
click at [726, 290] on button "h" at bounding box center [722, 280] width 45 height 45
click at [740, 230] on icon at bounding box center [789, 222] width 33 height 25
click at [545, 393] on button "w" at bounding box center [533, 407] width 45 height 45
click at [721, 292] on button "h" at bounding box center [722, 280] width 45 height 45
click at [545, 277] on button "e" at bounding box center [533, 280] width 45 height 45
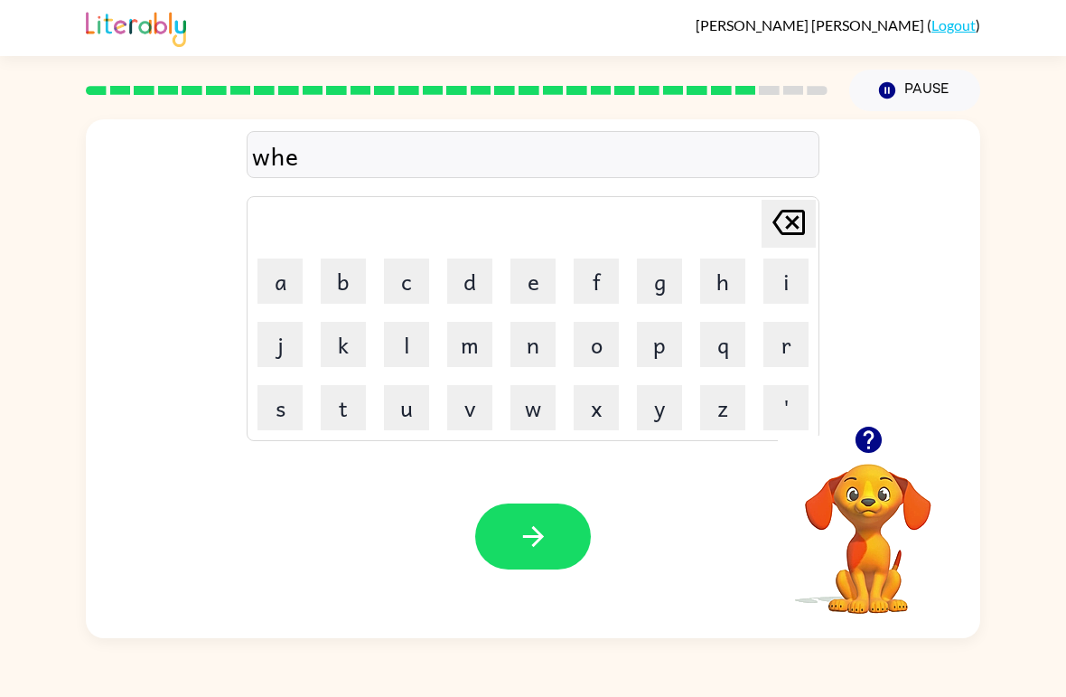
click at [548, 277] on button "e" at bounding box center [533, 280] width 45 height 45
click at [421, 354] on button "l" at bounding box center [406, 344] width 45 height 45
click at [544, 559] on button "button" at bounding box center [533, 536] width 116 height 66
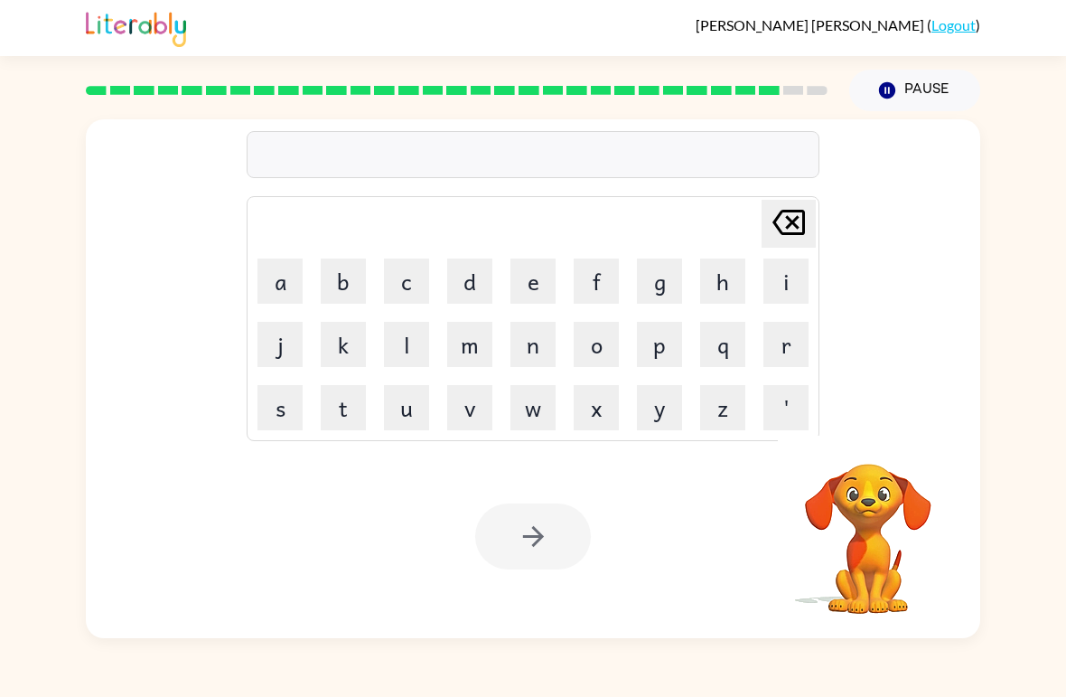
click at [354, 271] on button "b" at bounding box center [343, 280] width 45 height 45
click at [544, 277] on button "e" at bounding box center [533, 280] width 45 height 45
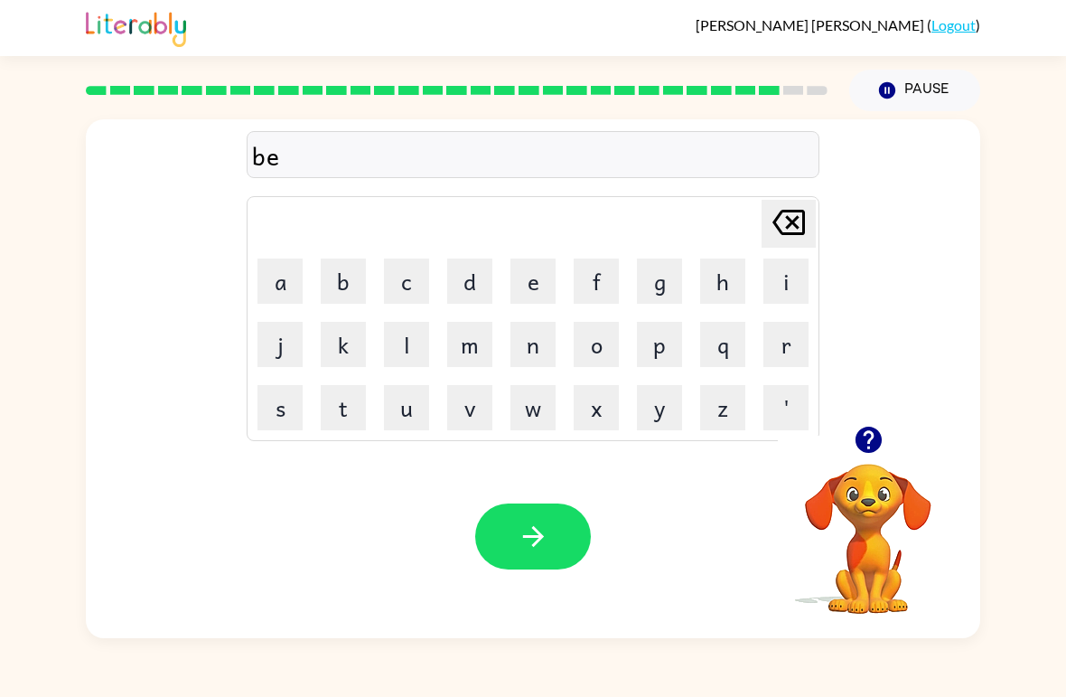
click at [533, 357] on button "n" at bounding box center [533, 344] width 45 height 45
click at [352, 399] on button "t" at bounding box center [343, 407] width 45 height 45
click at [537, 535] on icon "button" at bounding box center [534, 537] width 32 height 32
click at [299, 263] on button "a" at bounding box center [280, 280] width 45 height 45
click at [605, 290] on button "f" at bounding box center [596, 280] width 45 height 45
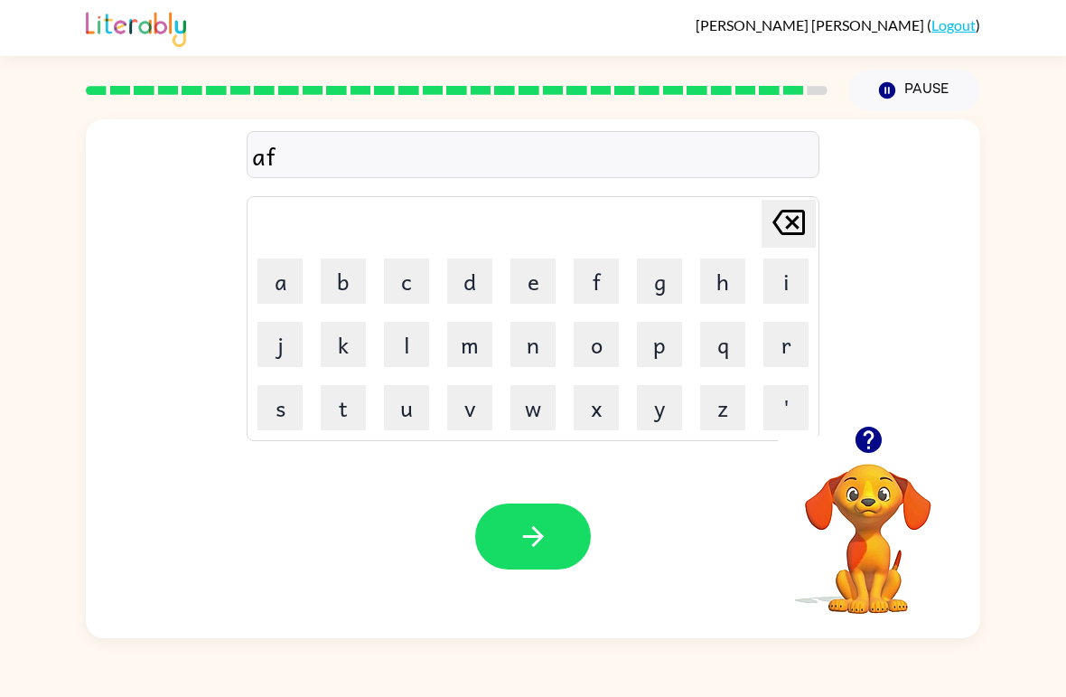
click at [356, 404] on button "t" at bounding box center [343, 407] width 45 height 45
click at [549, 287] on button "e" at bounding box center [533, 280] width 45 height 45
click at [740, 361] on button "r" at bounding box center [786, 344] width 45 height 45
click at [536, 360] on button "n" at bounding box center [533, 344] width 45 height 45
click at [607, 349] on button "o" at bounding box center [596, 344] width 45 height 45
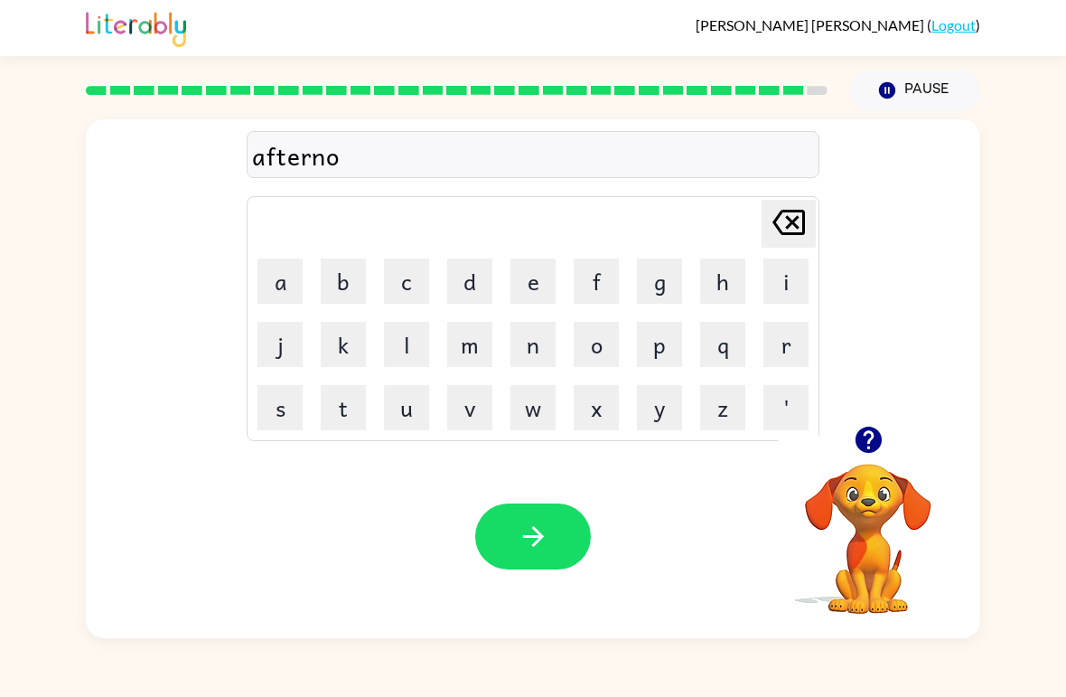
click at [607, 349] on button "o" at bounding box center [596, 344] width 45 height 45
click at [538, 347] on button "n" at bounding box center [533, 344] width 45 height 45
click at [537, 530] on icon "button" at bounding box center [534, 537] width 32 height 32
